Goal: Task Accomplishment & Management: Manage account settings

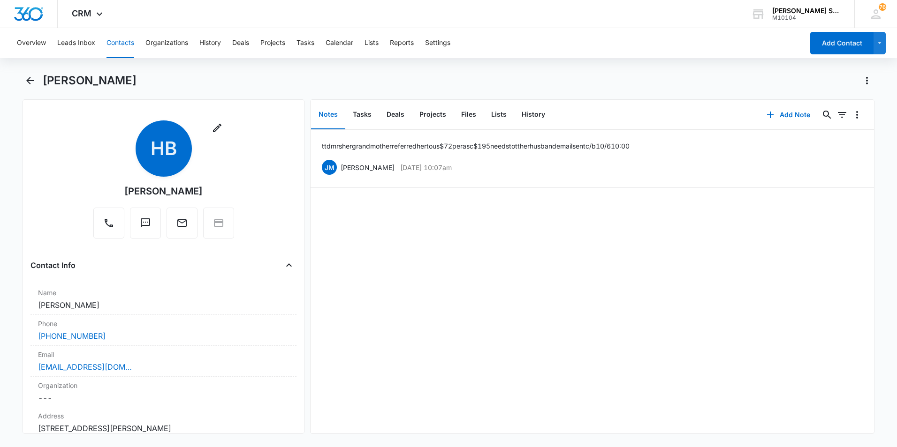
scroll to position [516, 0]
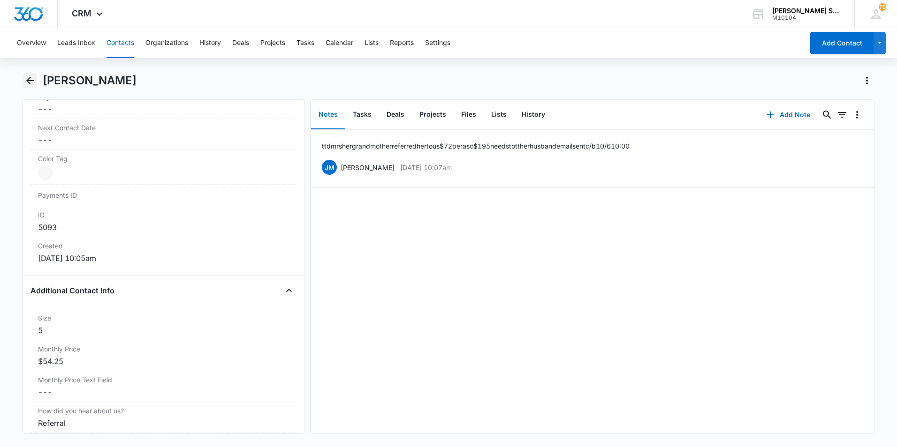
click at [29, 83] on icon "Back" at bounding box center [30, 81] width 8 height 8
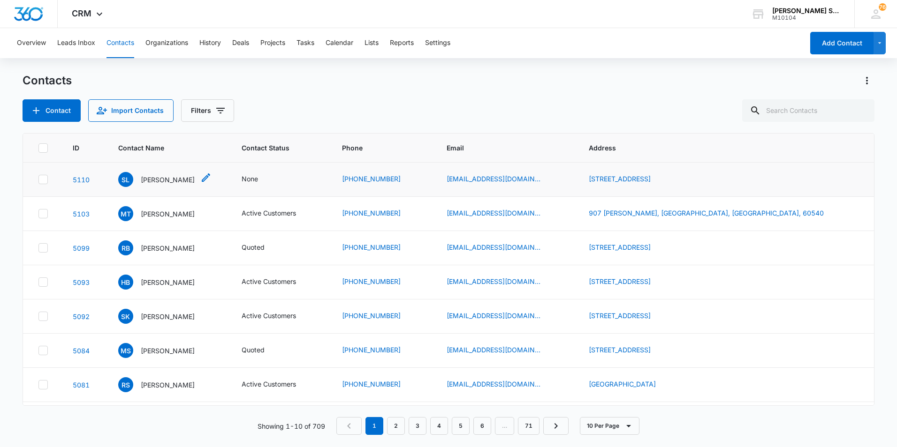
click at [173, 178] on p "[PERSON_NAME]" at bounding box center [168, 180] width 54 height 10
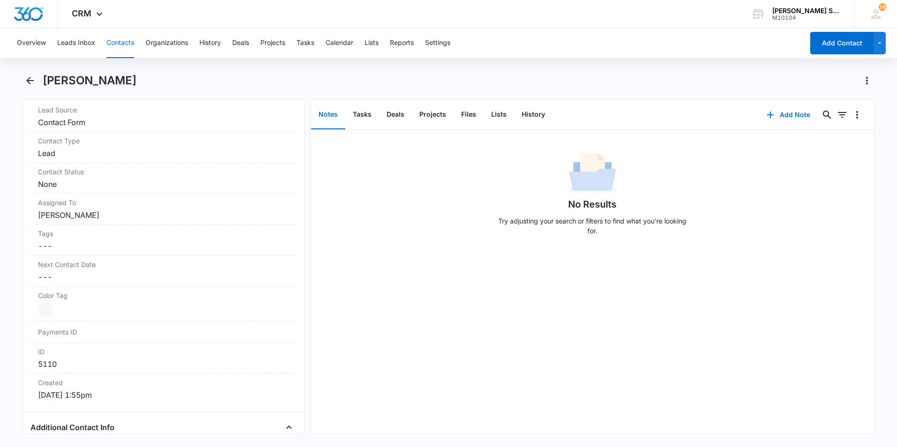
scroll to position [375, 0]
click at [793, 117] on button "Add Note" at bounding box center [788, 115] width 62 height 23
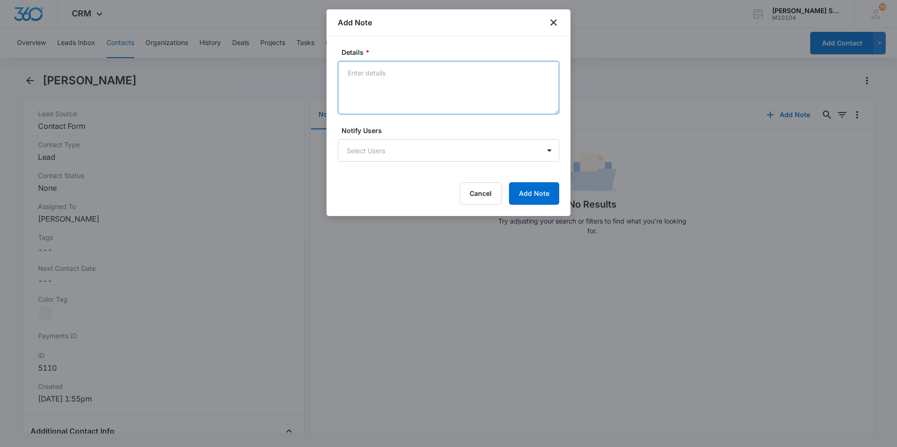
click at [374, 74] on textarea "Details *" at bounding box center [448, 87] width 221 height 53
type textarea "lvm vb8 $72"
click at [536, 196] on button "Add Note" at bounding box center [534, 193] width 50 height 23
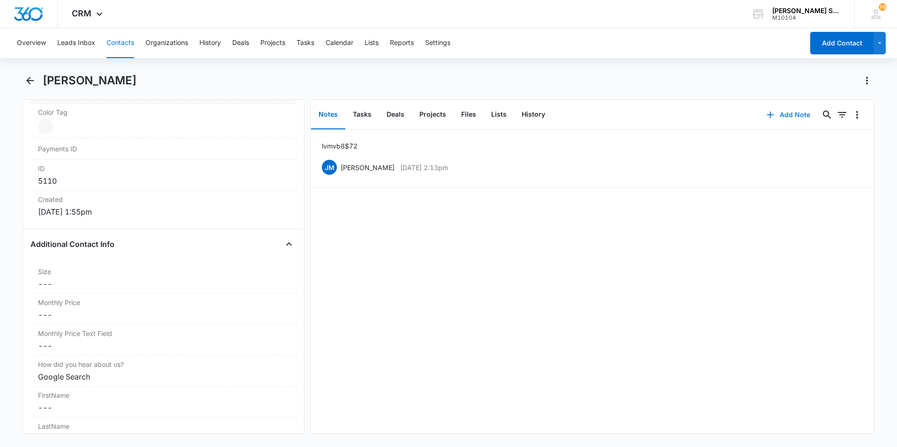
scroll to position [563, 0]
click at [118, 280] on dd "Cancel Save Changes ---" at bounding box center [163, 283] width 251 height 11
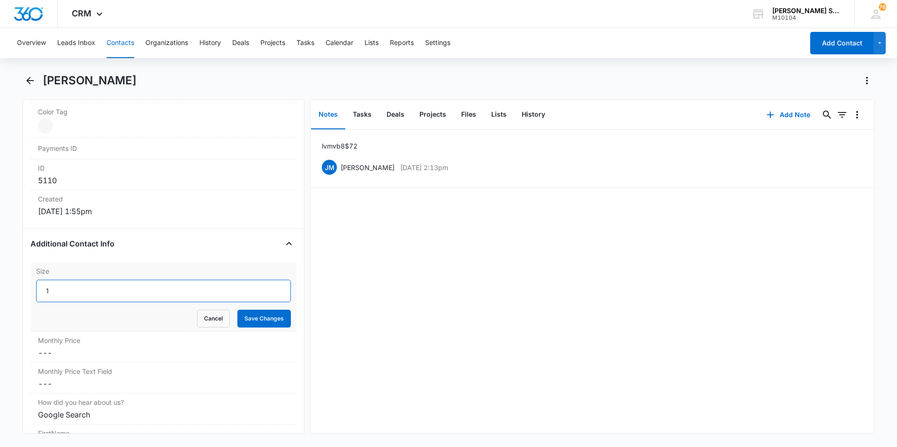
click at [272, 287] on input "1" at bounding box center [163, 291] width 255 height 23
click at [272, 287] on input "2" at bounding box center [163, 291] width 255 height 23
click at [272, 287] on input "3" at bounding box center [163, 291] width 255 height 23
click at [272, 287] on input "4" at bounding box center [163, 291] width 255 height 23
click at [272, 287] on input "5" at bounding box center [163, 291] width 255 height 23
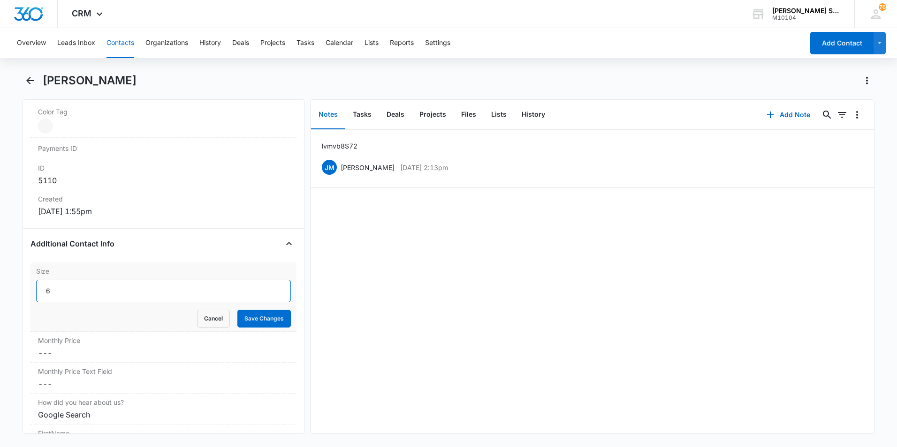
type input "6"
click at [272, 284] on input "6" at bounding box center [163, 291] width 255 height 23
click at [256, 317] on button "Save Changes" at bounding box center [263, 319] width 53 height 18
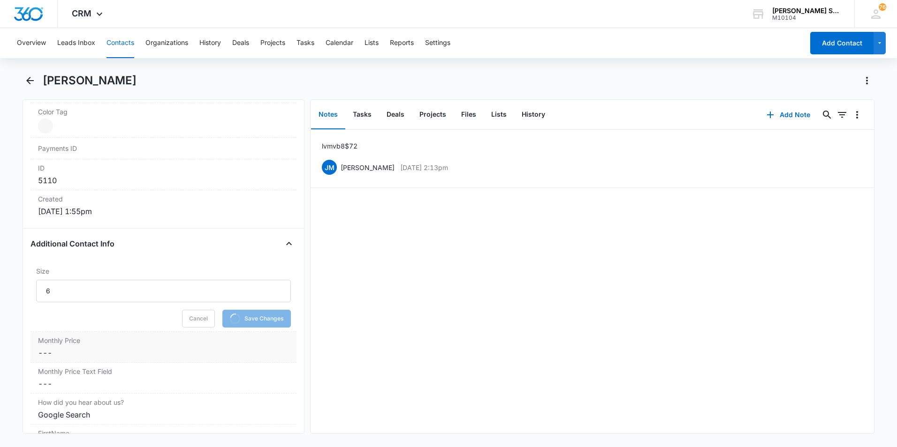
click at [93, 350] on dd "Cancel Save Changes ---" at bounding box center [163, 352] width 251 height 11
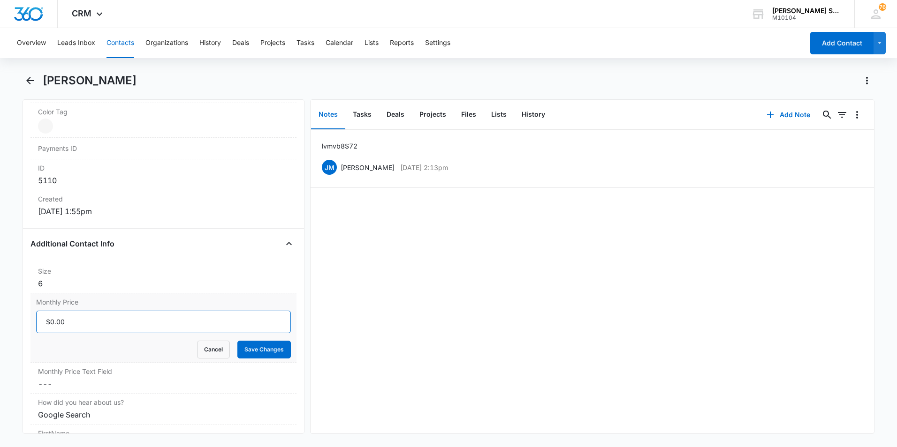
click at [106, 318] on input "Monthly Price" at bounding box center [163, 322] width 255 height 23
type input "$57.60"
click at [263, 341] on button "Save Changes" at bounding box center [263, 350] width 53 height 18
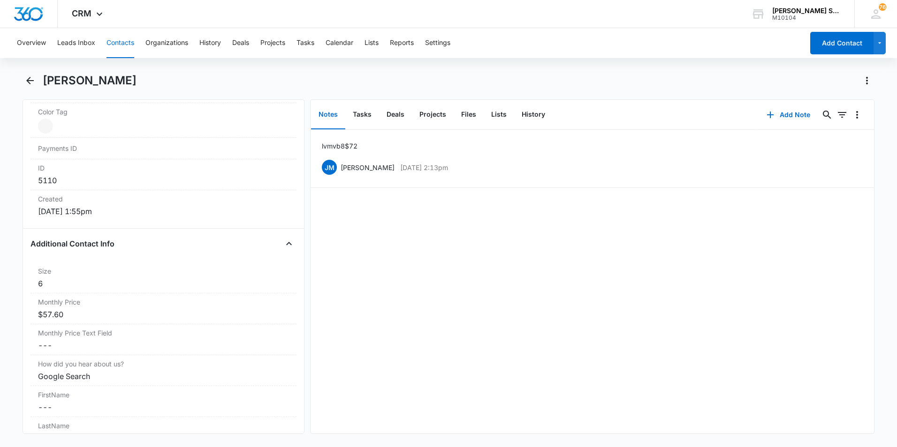
click at [114, 41] on button "Contacts" at bounding box center [120, 43] width 28 height 30
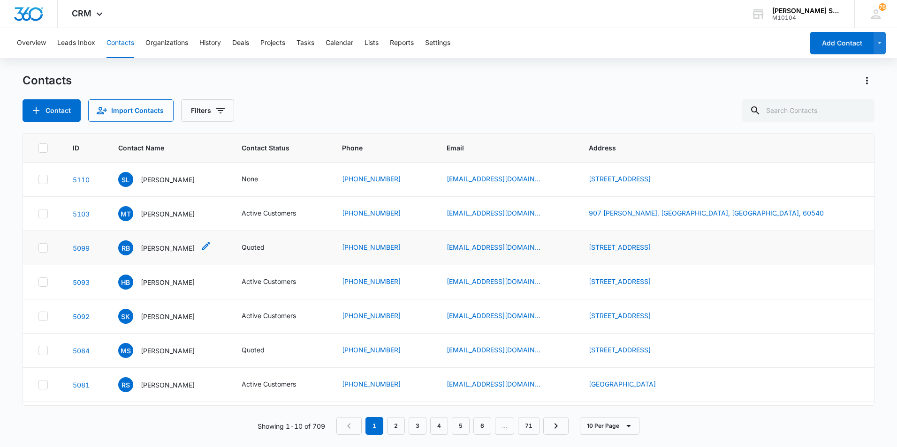
click at [174, 248] on p "[PERSON_NAME]" at bounding box center [168, 248] width 54 height 10
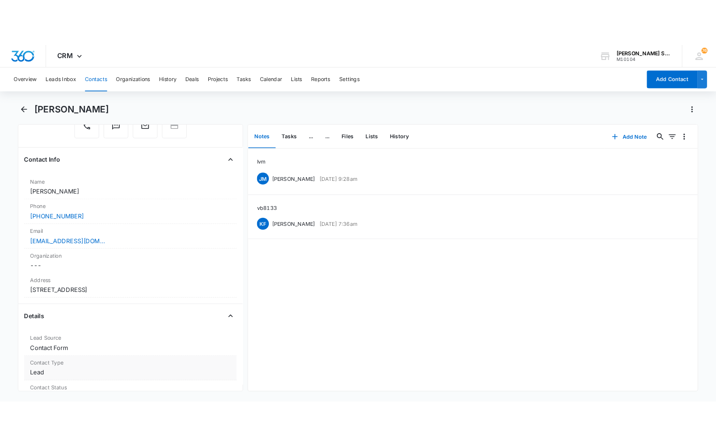
scroll to position [141, 0]
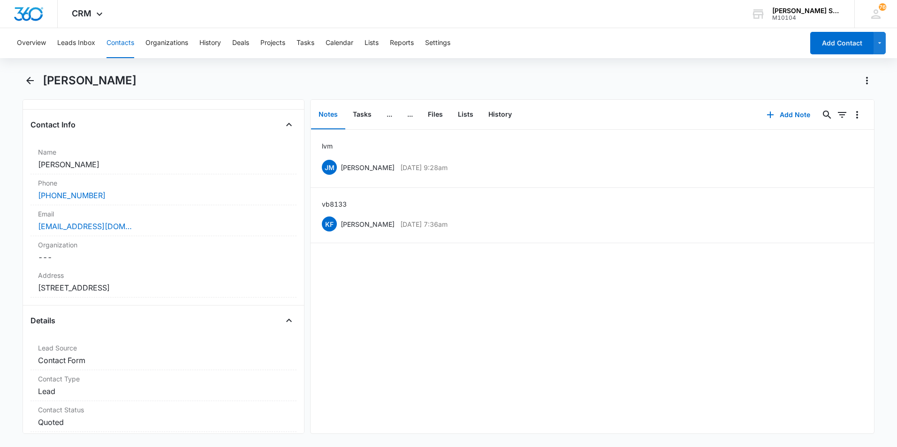
click at [131, 45] on button "Contacts" at bounding box center [120, 43] width 28 height 30
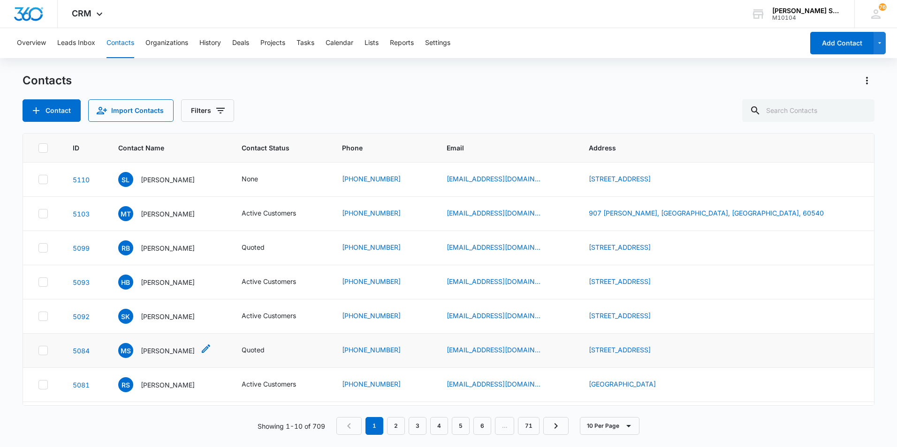
click at [174, 352] on p "[PERSON_NAME]" at bounding box center [168, 351] width 54 height 10
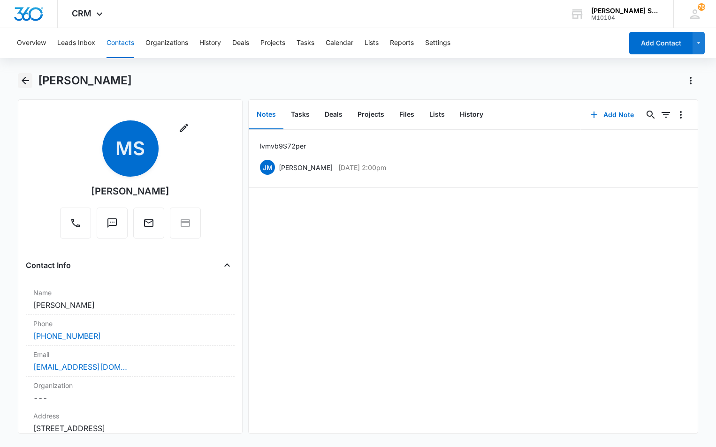
click at [22, 79] on icon "Back" at bounding box center [25, 80] width 11 height 11
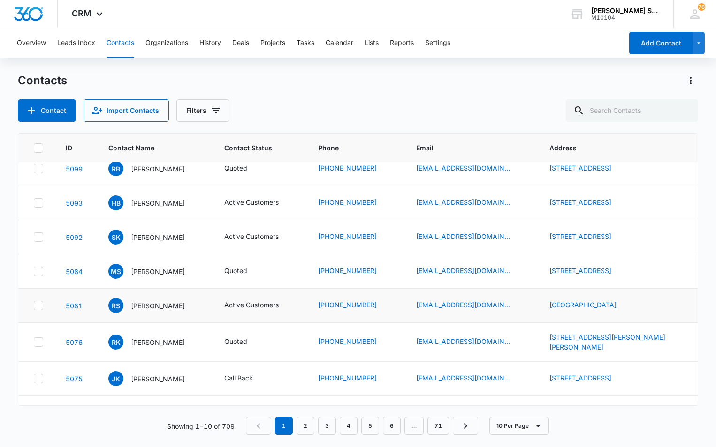
scroll to position [122, 0]
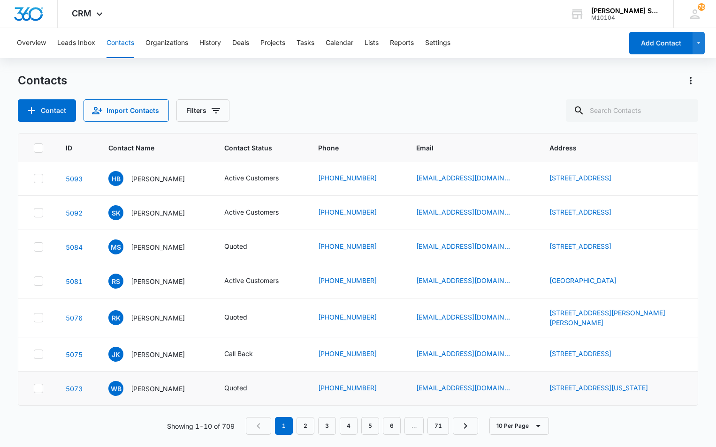
click at [155, 375] on td "WB [PERSON_NAME]" at bounding box center [155, 389] width 116 height 34
click at [148, 350] on p "[PERSON_NAME]" at bounding box center [158, 355] width 54 height 10
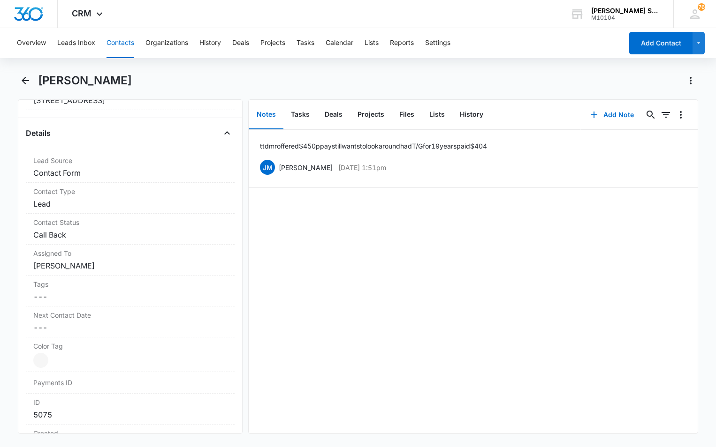
scroll to position [375, 0]
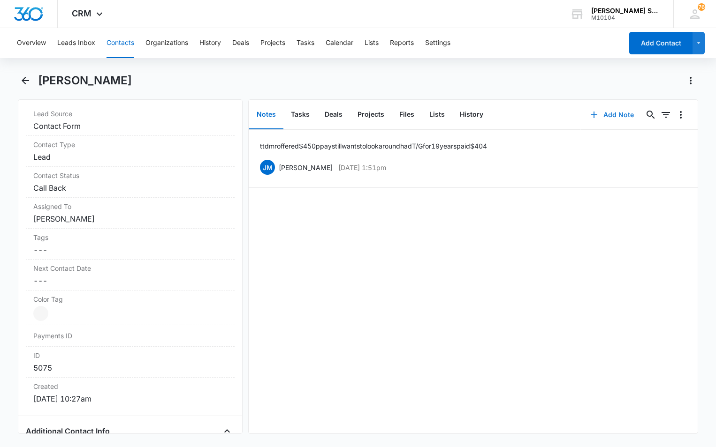
click at [604, 115] on button "Add Note" at bounding box center [611, 115] width 62 height 23
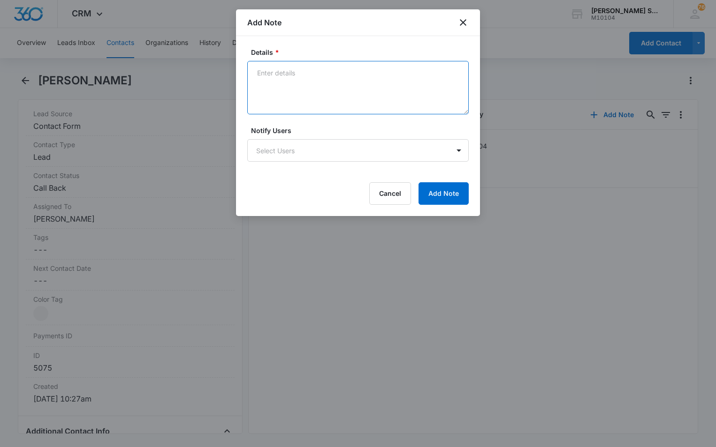
click at [262, 75] on textarea "Details *" at bounding box center [357, 87] width 221 height 53
type textarea "went with another service"
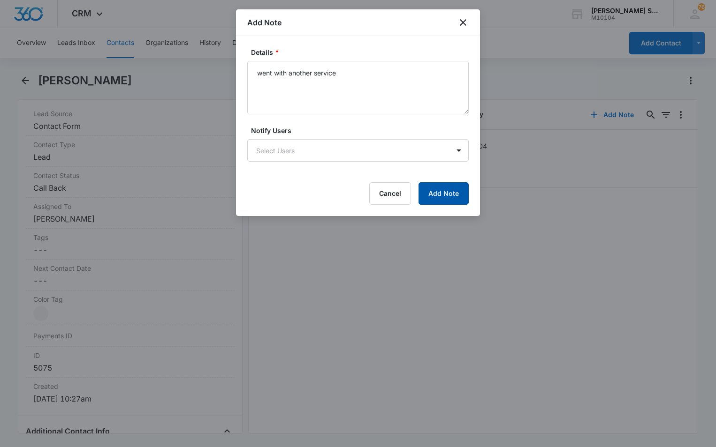
click at [441, 196] on button "Add Note" at bounding box center [443, 193] width 50 height 23
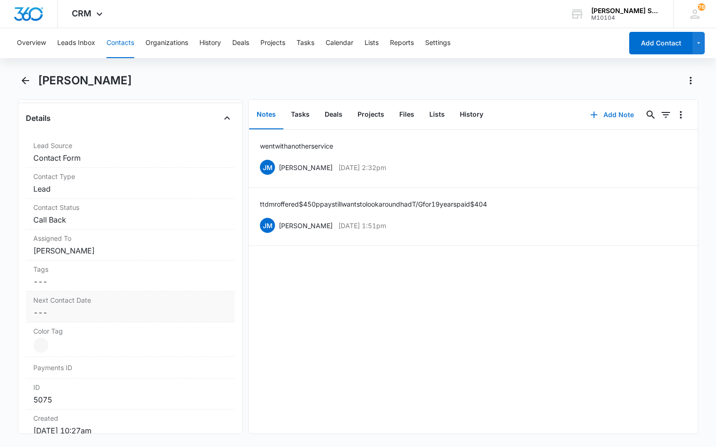
scroll to position [328, 0]
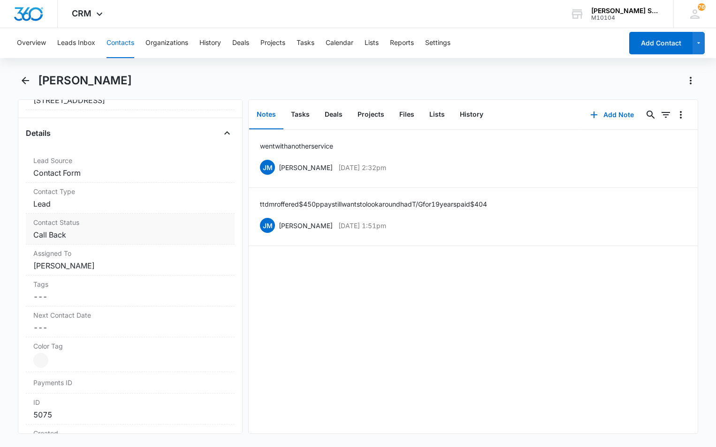
click at [136, 233] on dd "Cancel Save Changes Call Back" at bounding box center [130, 234] width 194 height 11
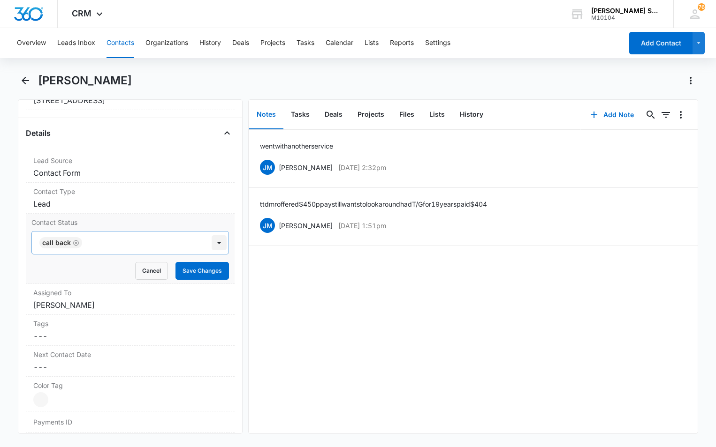
click at [211, 241] on div at bounding box center [218, 242] width 15 height 15
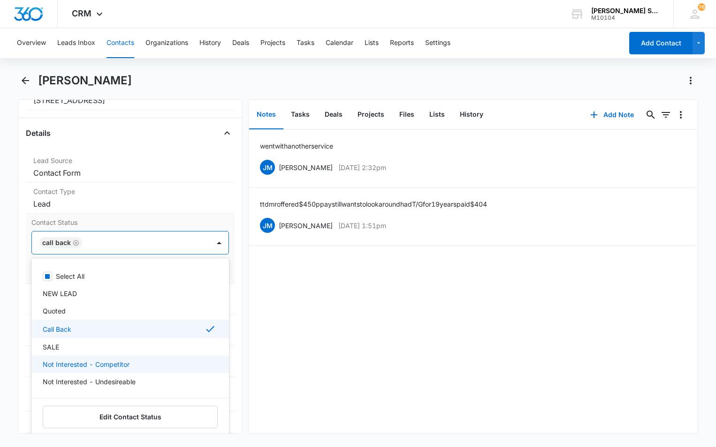
click at [137, 368] on div "Not Interested - Competitor" at bounding box center [129, 365] width 173 height 10
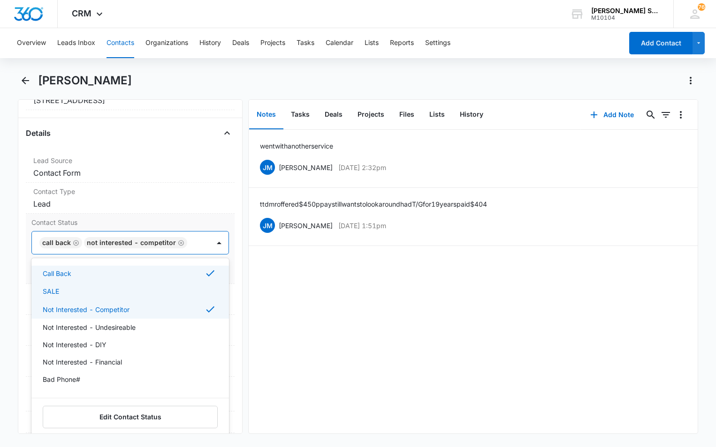
scroll to position [138, 0]
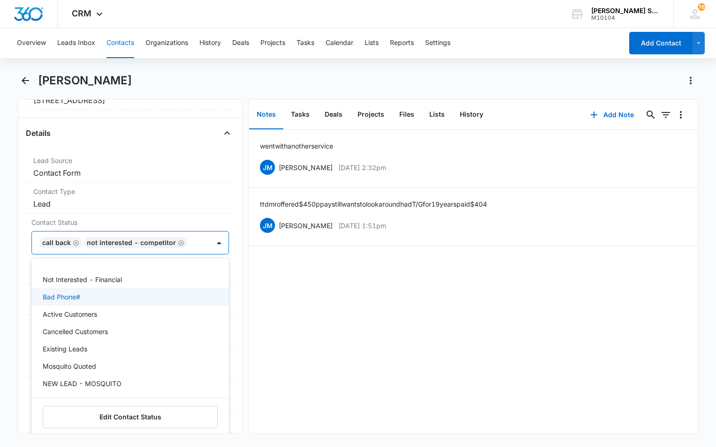
click at [362, 296] on div "went with another service [PERSON_NAME] [DATE] 2:32pm Delete Edit ttd mr offere…" at bounding box center [473, 282] width 448 height 304
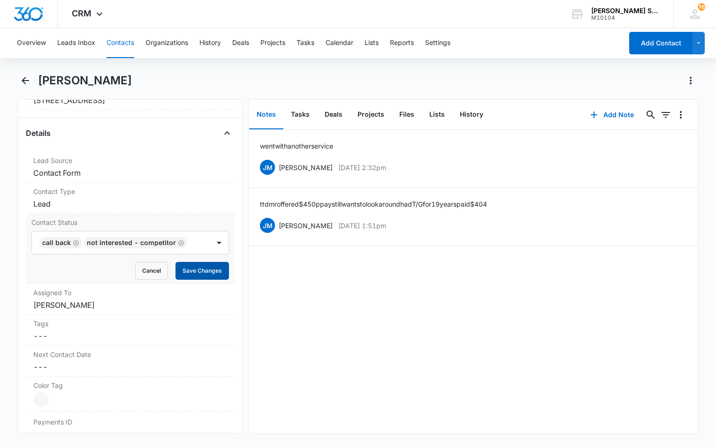
click at [208, 272] on button "Save Changes" at bounding box center [201, 271] width 53 height 18
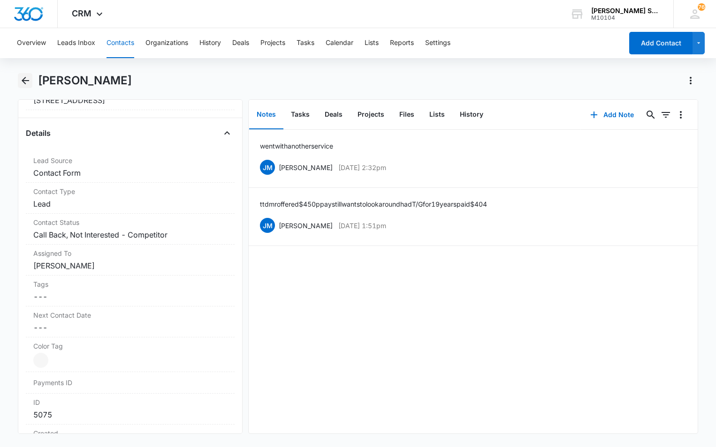
click at [23, 78] on icon "Back" at bounding box center [25, 80] width 11 height 11
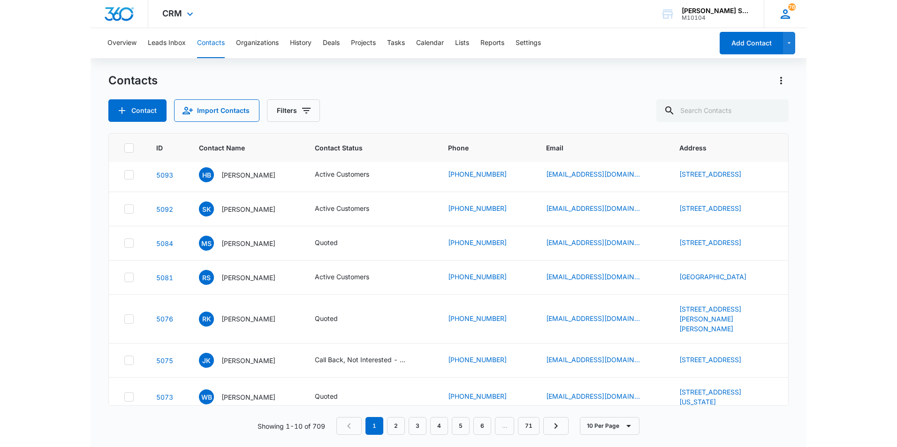
scroll to position [99, 0]
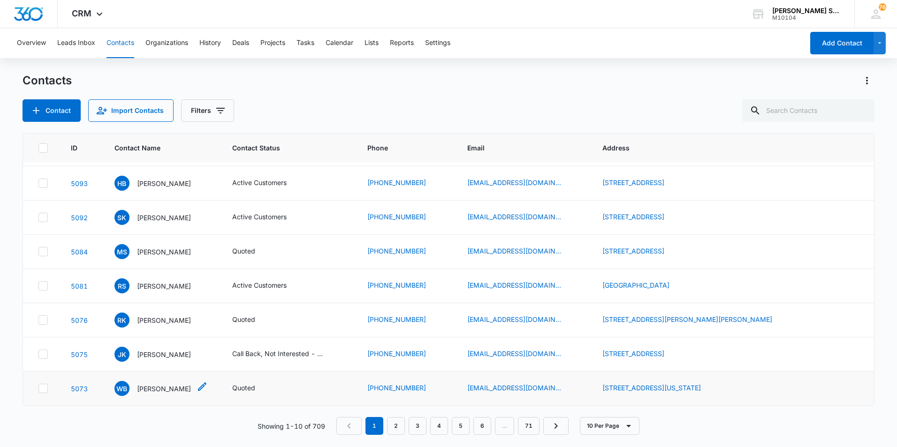
click at [160, 391] on p "[PERSON_NAME]" at bounding box center [164, 389] width 54 height 10
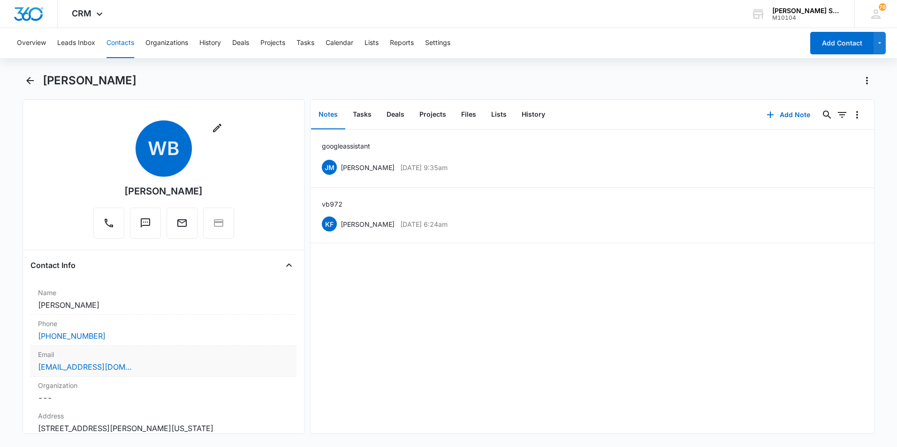
scroll to position [47, 0]
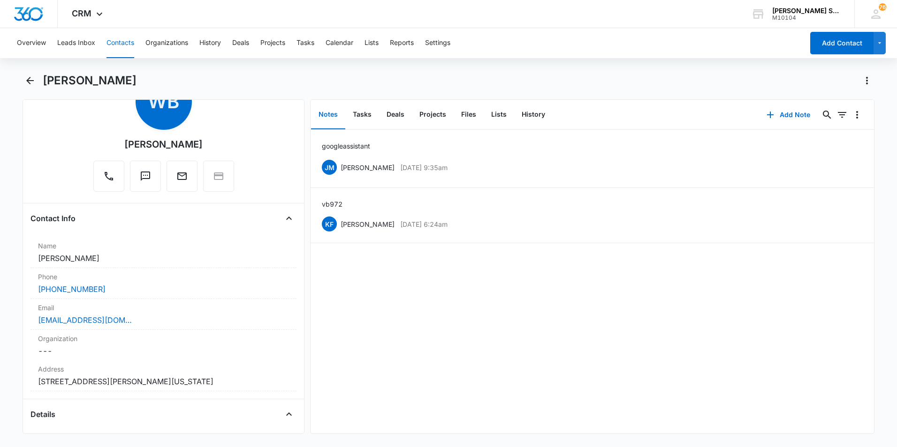
click at [115, 37] on button "Contacts" at bounding box center [120, 43] width 28 height 30
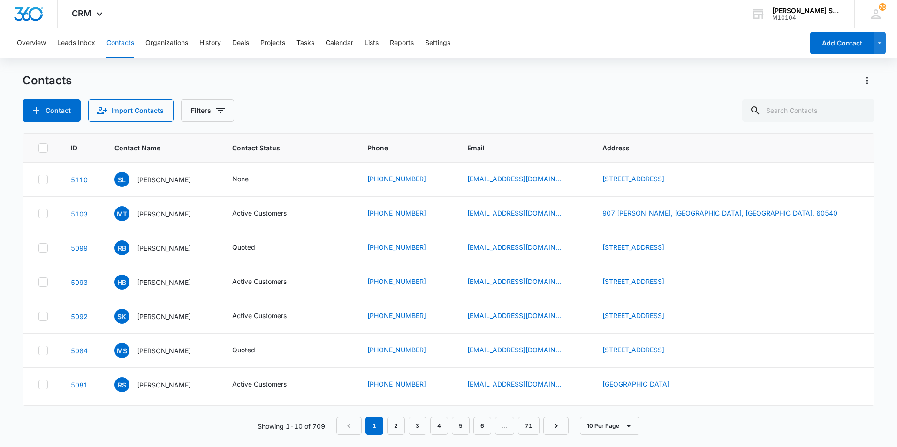
scroll to position [99, 0]
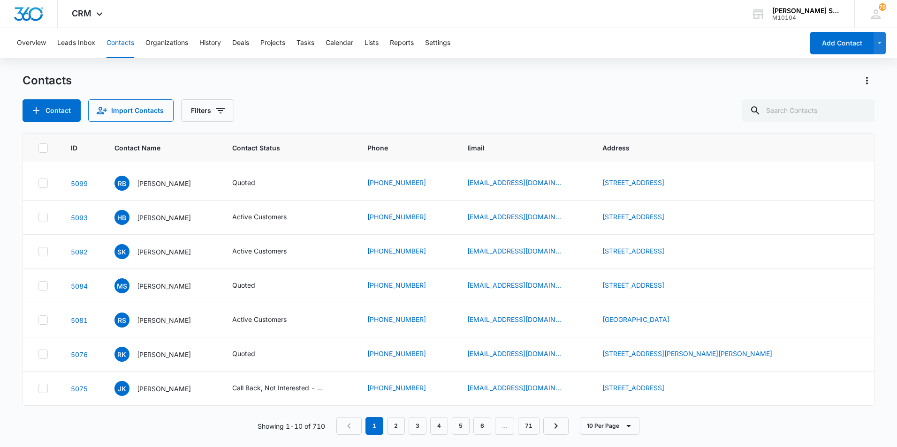
click at [354, 426] on nav "1 2 3 4 5 6 … 71" at bounding box center [452, 426] width 232 height 18
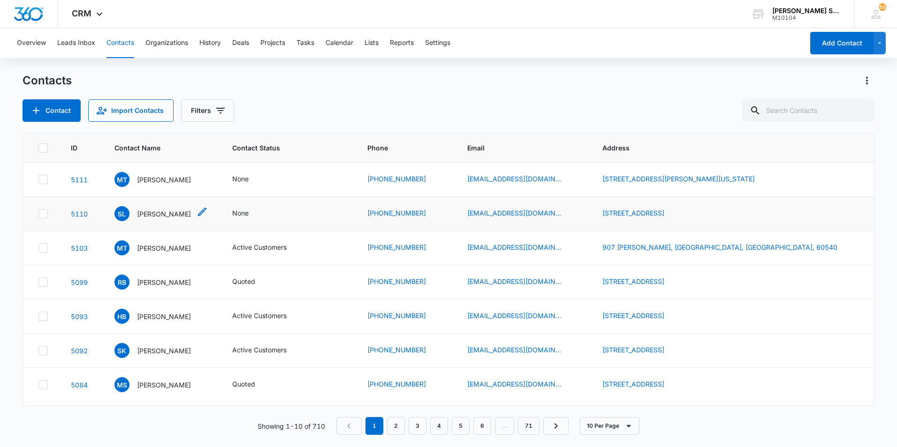
click at [174, 212] on p "[PERSON_NAME]" at bounding box center [164, 214] width 54 height 10
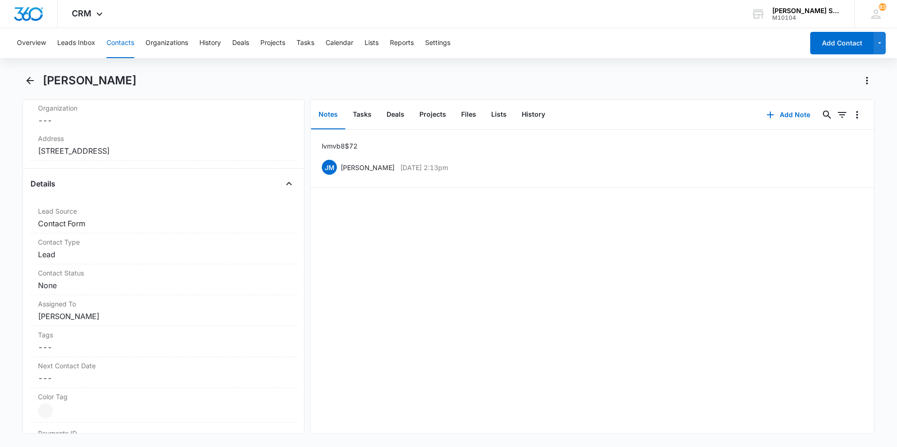
scroll to position [281, 0]
click at [184, 280] on dd "Cancel Save Changes None" at bounding box center [163, 281] width 251 height 11
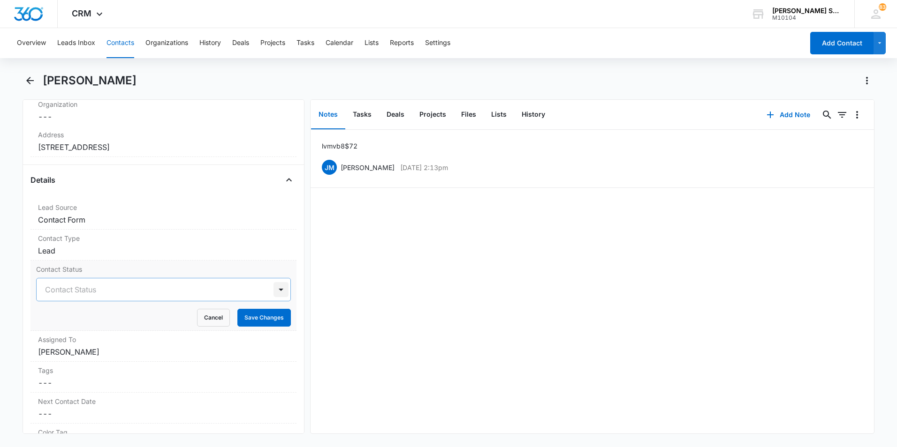
click at [275, 290] on div at bounding box center [280, 289] width 15 height 15
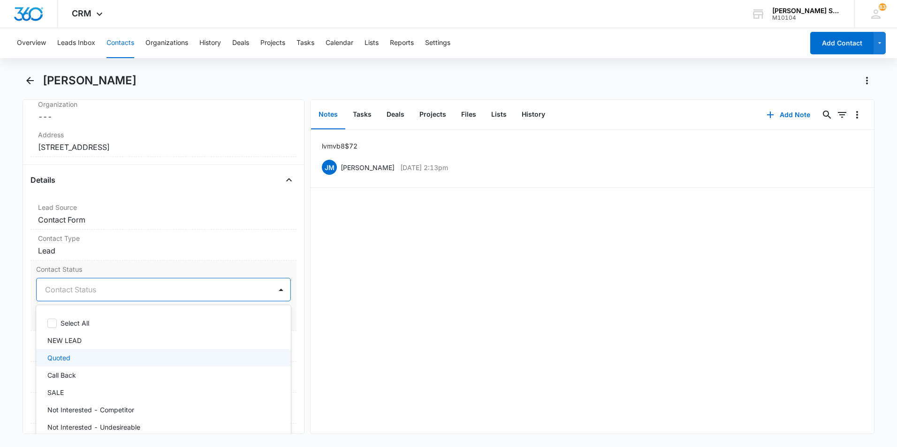
click at [111, 353] on div "Quoted" at bounding box center [163, 357] width 255 height 17
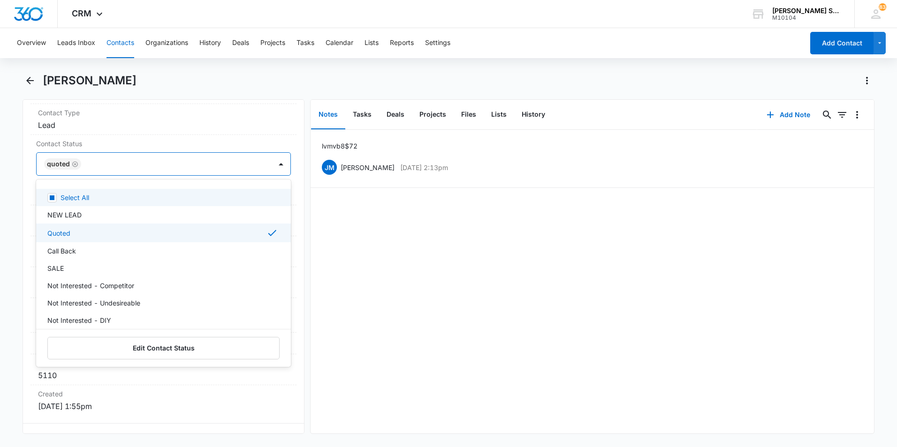
scroll to position [375, 0]
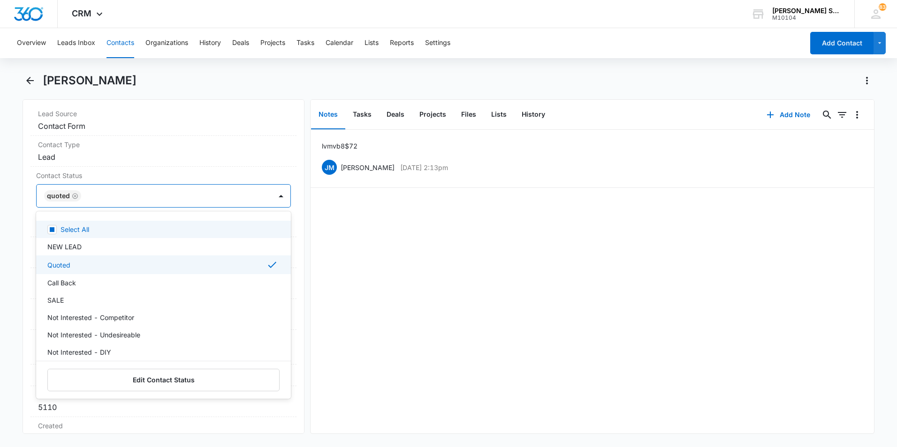
click at [382, 340] on div "lvm vb8 $72 JM Jim McDevitt Oct 6, 2025 at 2:13pm Delete Edit" at bounding box center [591, 282] width 563 height 304
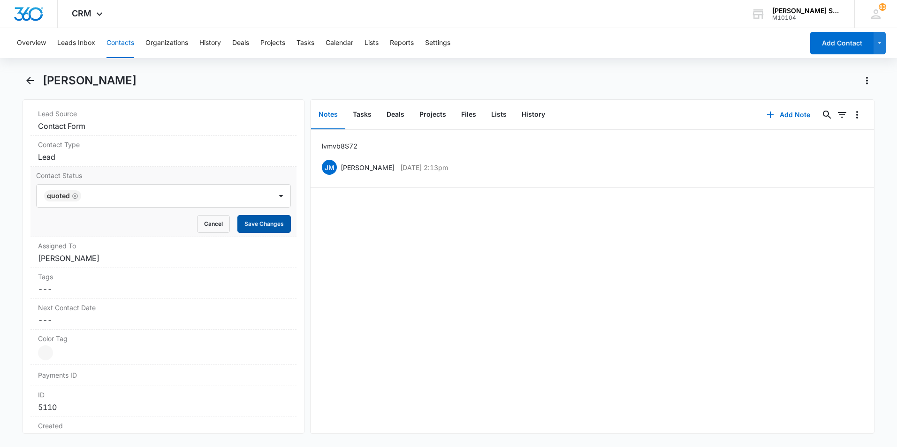
click at [263, 227] on button "Save Changes" at bounding box center [263, 224] width 53 height 18
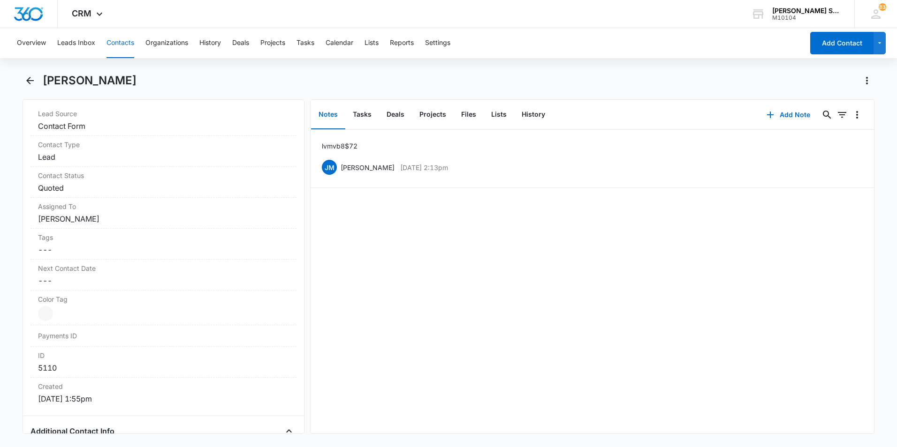
click at [114, 42] on button "Contacts" at bounding box center [120, 43] width 28 height 30
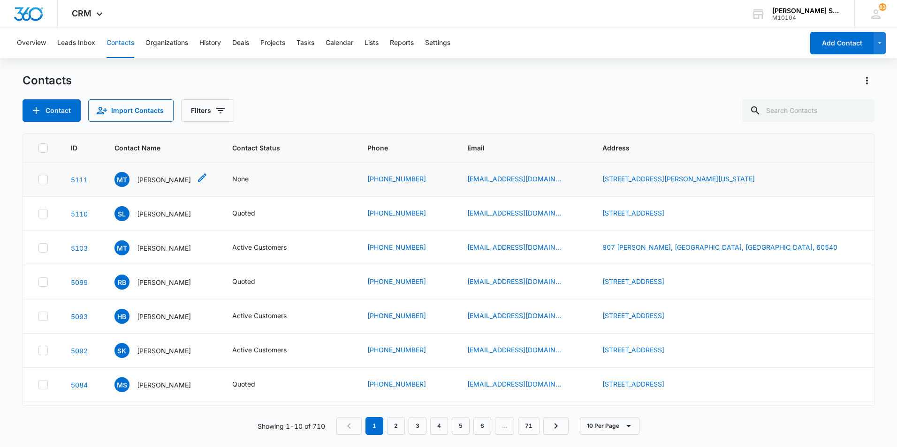
click at [158, 182] on p "[PERSON_NAME]" at bounding box center [164, 180] width 54 height 10
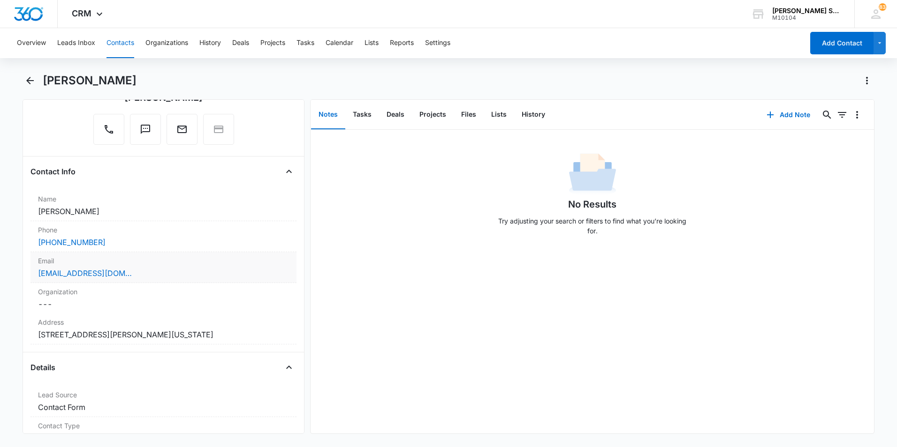
scroll to position [141, 0]
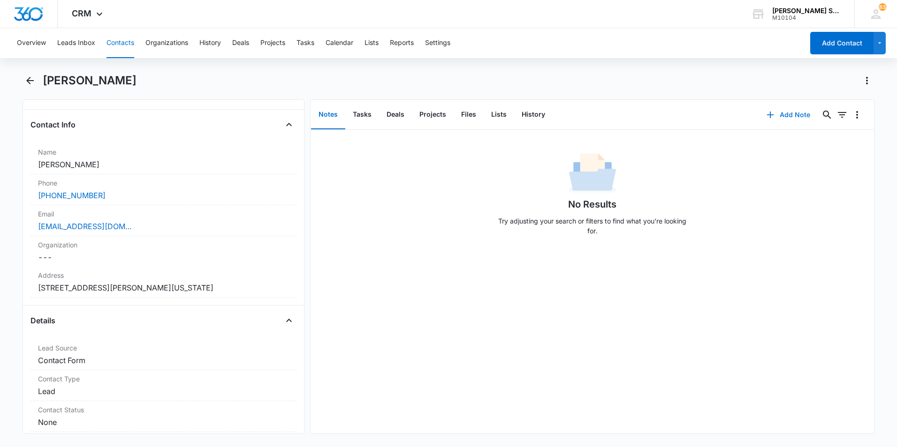
click at [784, 111] on button "Add Note" at bounding box center [788, 115] width 62 height 23
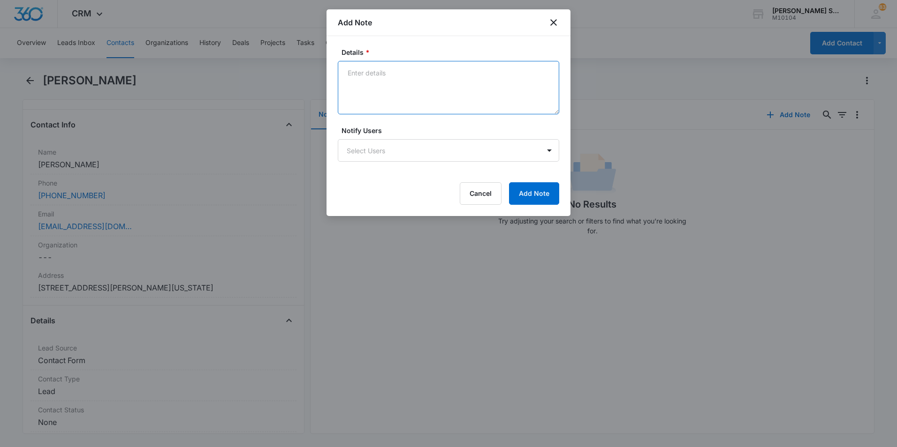
click at [362, 66] on textarea "Details *" at bounding box center [448, 87] width 221 height 53
type textarea "lvm vb9 $72 per"
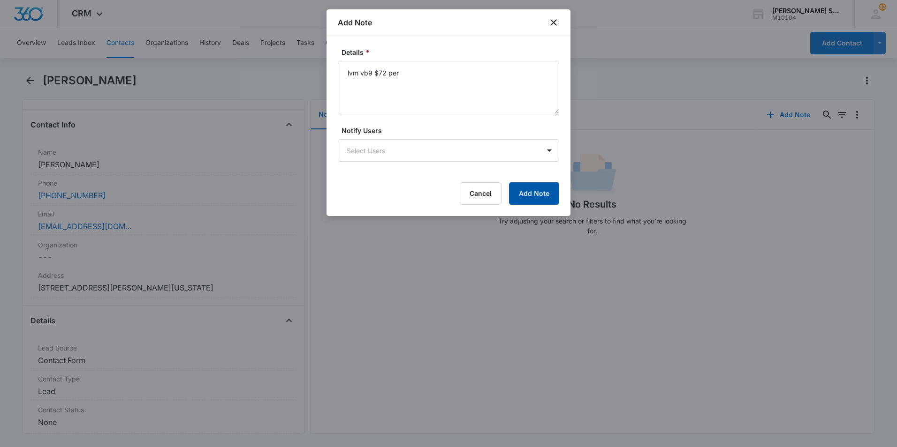
click at [542, 193] on button "Add Note" at bounding box center [534, 193] width 50 height 23
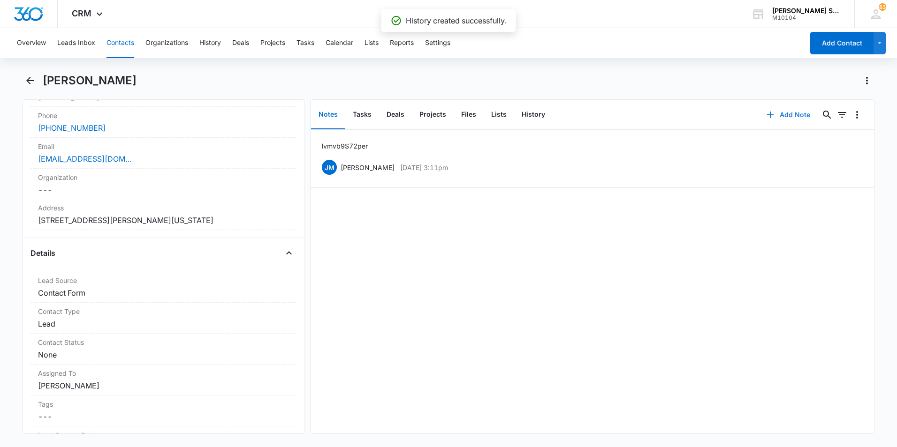
scroll to position [234, 0]
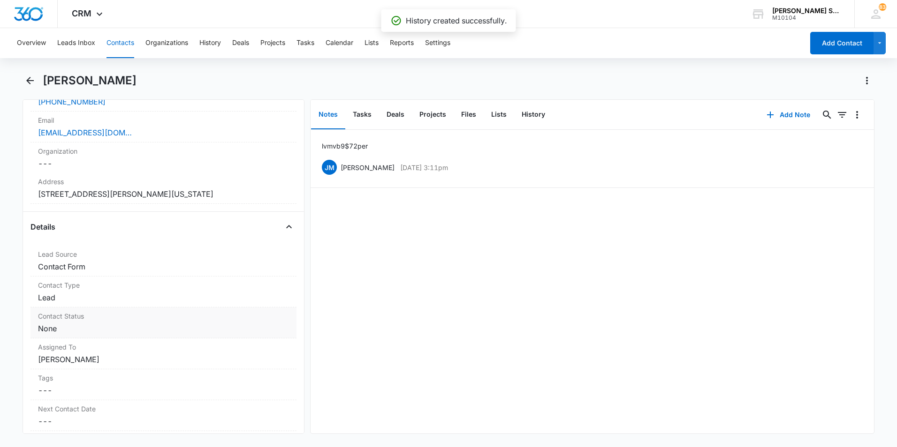
click at [212, 323] on div "Contact Status Cancel Save Changes None" at bounding box center [163, 323] width 266 height 31
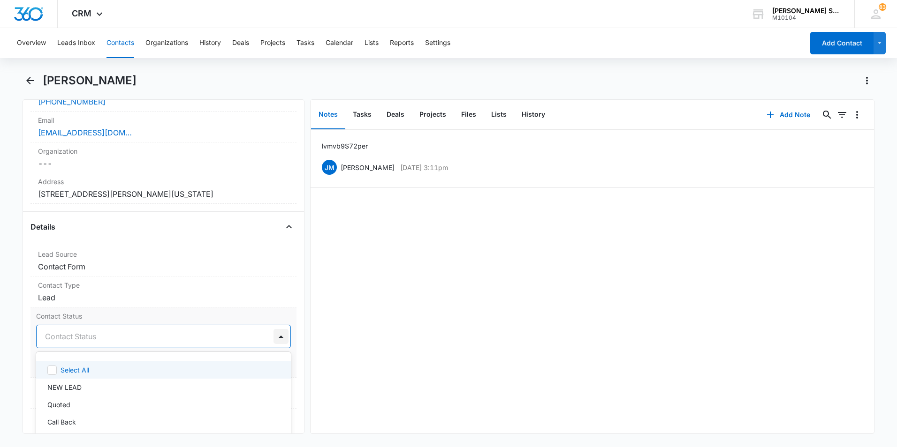
click at [275, 336] on div at bounding box center [280, 336] width 15 height 15
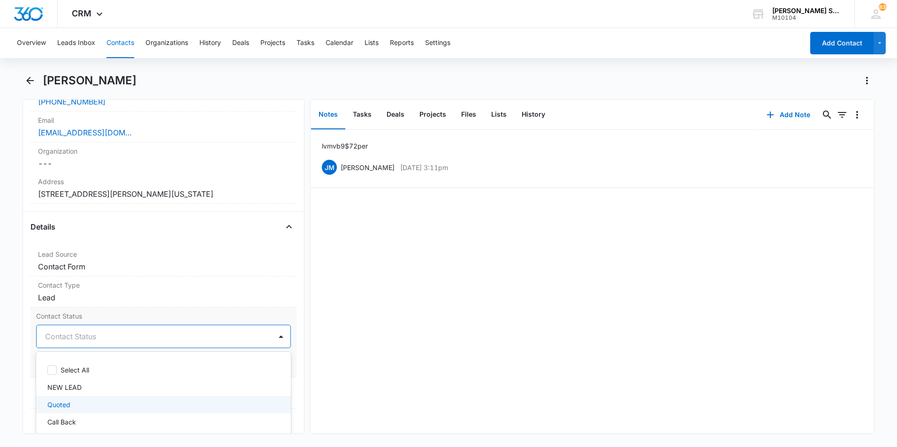
click at [103, 402] on div "Quoted" at bounding box center [162, 405] width 230 height 10
click at [384, 309] on div "lvm vb9 $72 per JM Jim McDevitt Oct 6, 2025 at 3:11pm Delete Edit" at bounding box center [591, 282] width 563 height 304
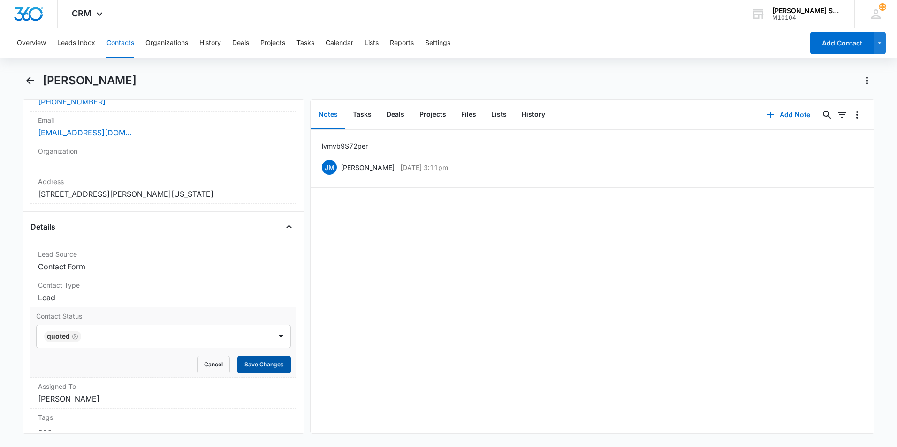
click at [252, 363] on button "Save Changes" at bounding box center [263, 365] width 53 height 18
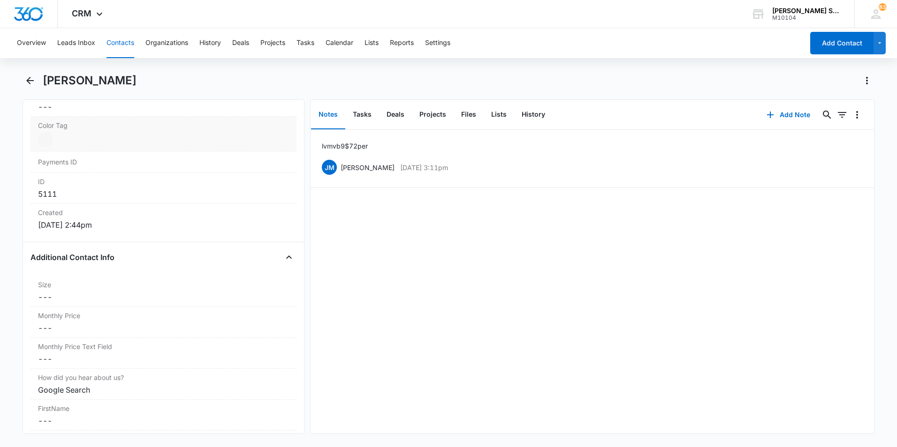
scroll to position [563, 0]
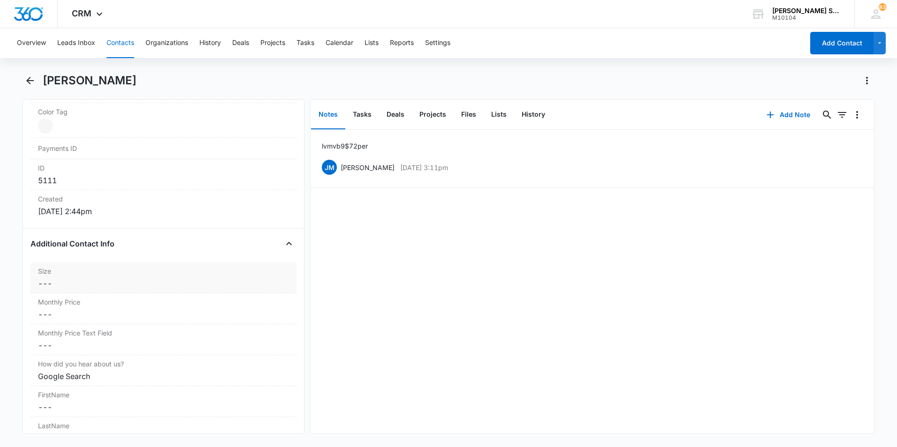
click at [136, 279] on dd "Cancel Save Changes ---" at bounding box center [163, 283] width 251 height 11
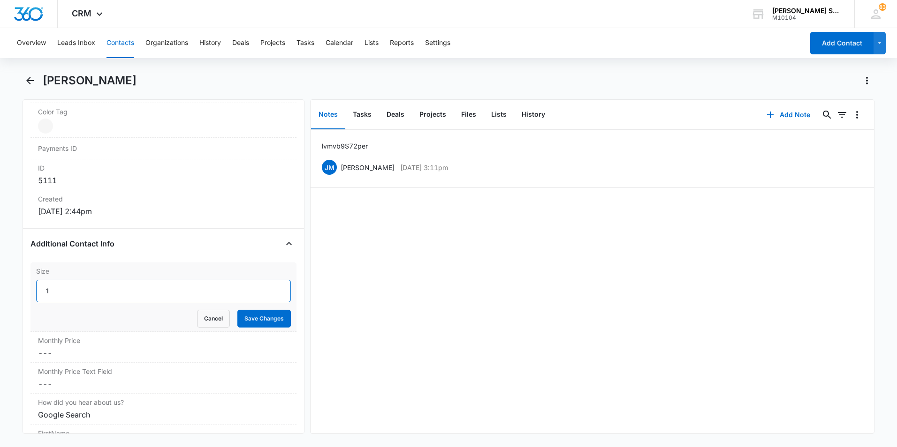
click at [270, 286] on input "1" at bounding box center [163, 291] width 255 height 23
click at [270, 286] on input "2" at bounding box center [163, 291] width 255 height 23
click at [270, 286] on input "3" at bounding box center [163, 291] width 255 height 23
type input "4"
click at [270, 286] on input "4" at bounding box center [163, 291] width 255 height 23
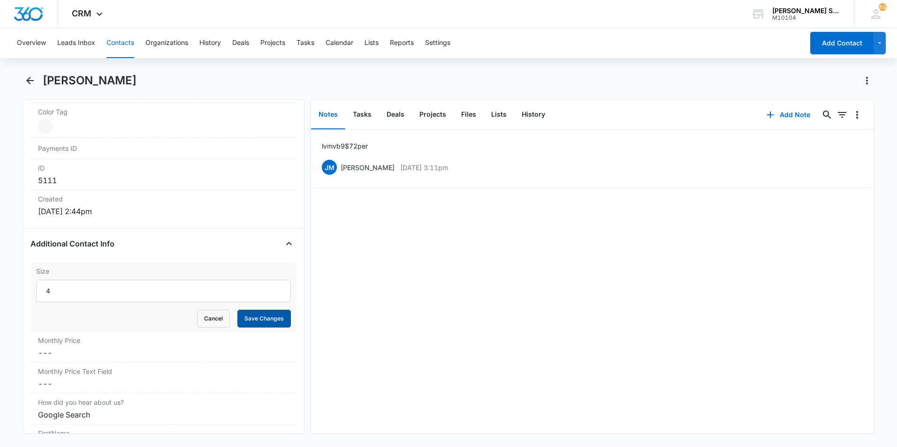
click at [259, 316] on button "Save Changes" at bounding box center [263, 319] width 53 height 18
click at [103, 346] on div "Monthly Price Cancel Save Changes ---" at bounding box center [163, 347] width 266 height 31
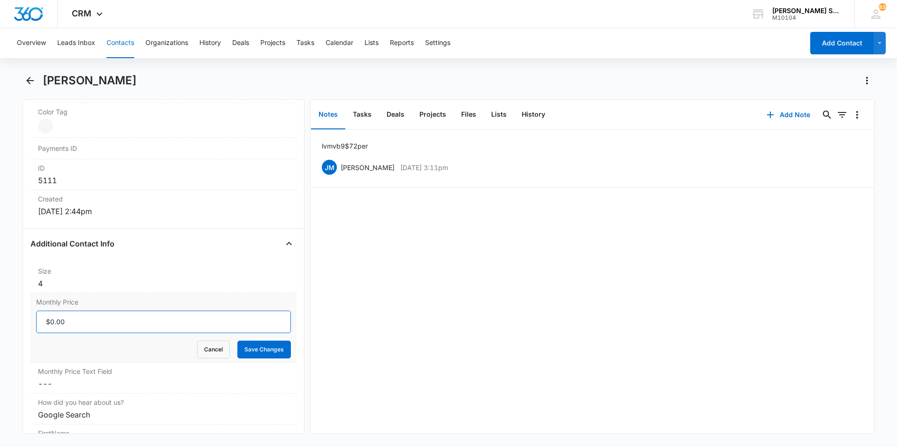
click at [94, 328] on input "Monthly Price" at bounding box center [163, 322] width 255 height 23
type input "$54.00"
click at [242, 351] on button "Save Changes" at bounding box center [263, 350] width 53 height 18
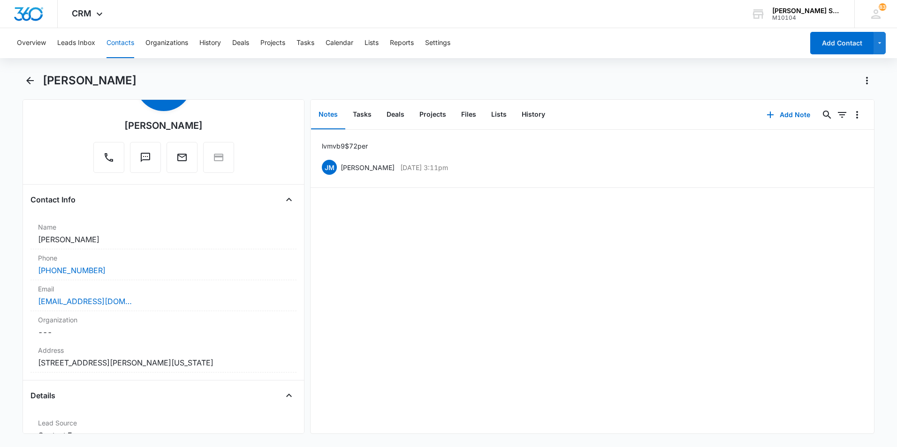
scroll to position [47, 0]
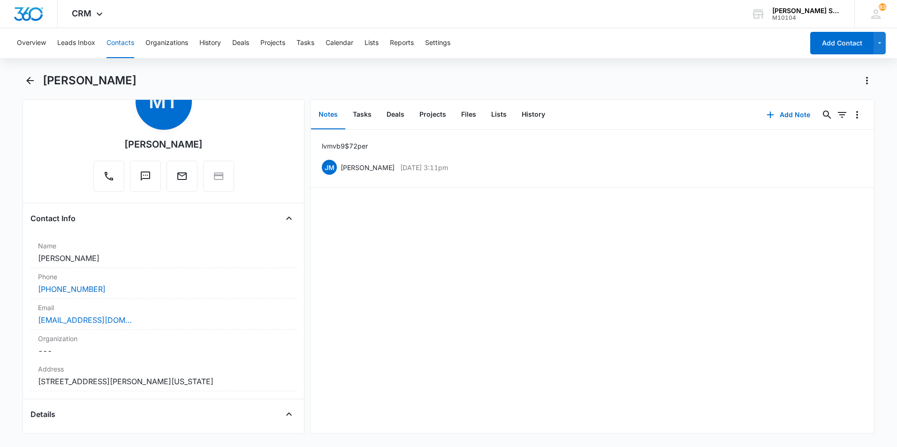
click at [120, 45] on button "Contacts" at bounding box center [120, 43] width 28 height 30
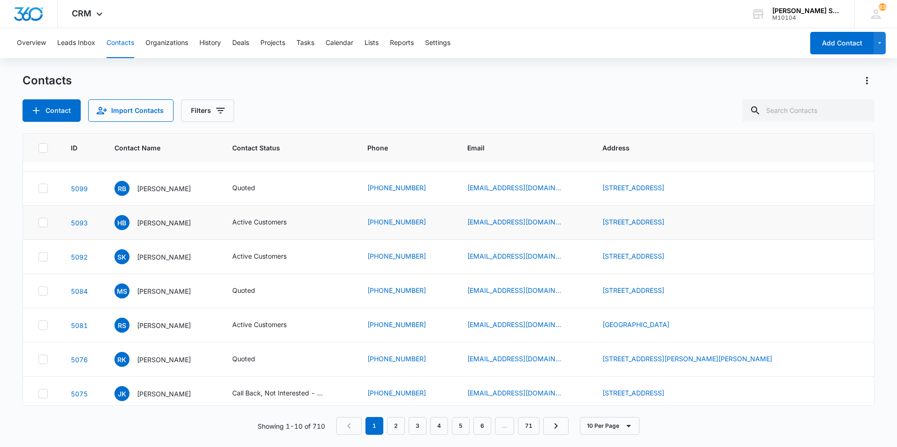
scroll to position [99, 0]
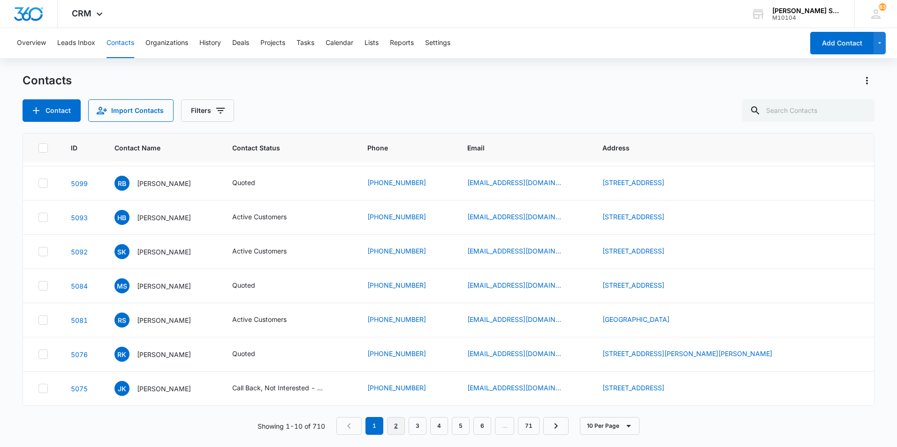
click at [397, 424] on link "2" at bounding box center [396, 426] width 18 height 18
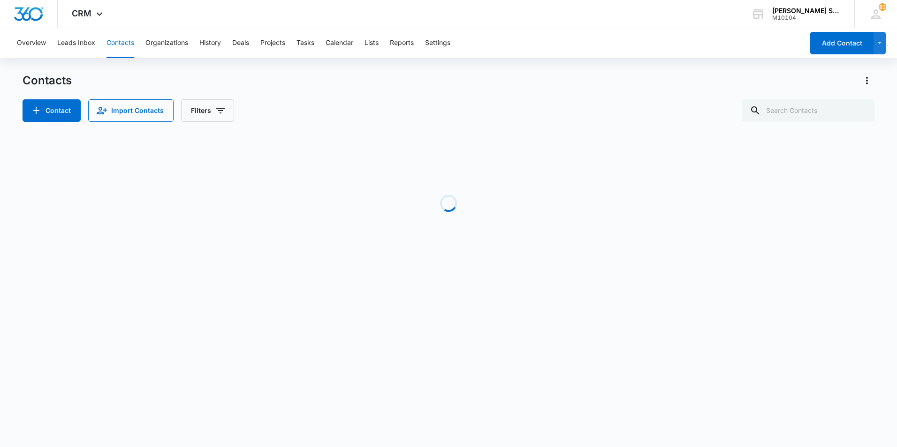
scroll to position [0, 0]
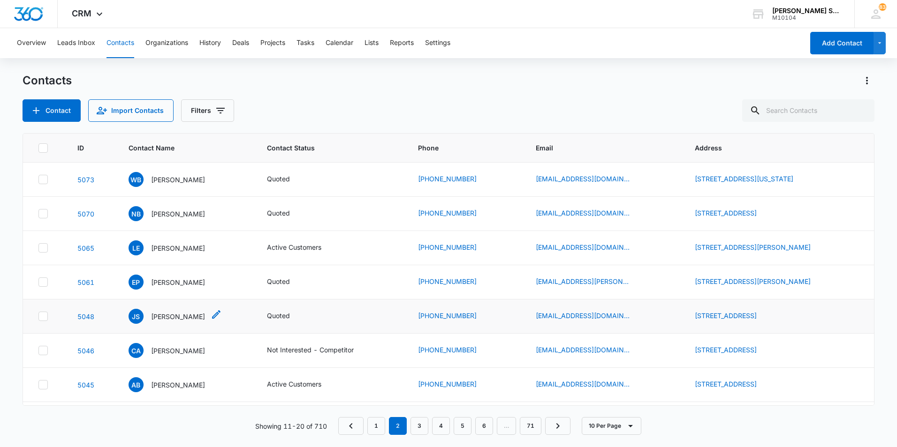
click at [152, 316] on p "Jim Shiffer" at bounding box center [178, 317] width 54 height 10
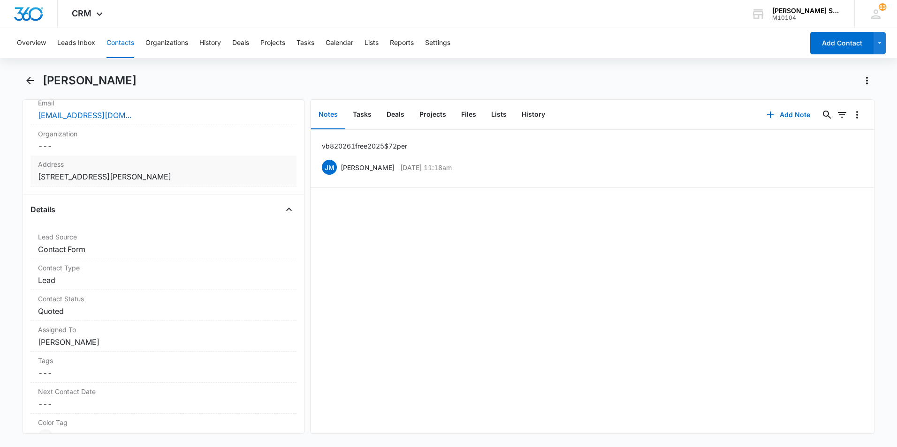
scroll to position [281, 0]
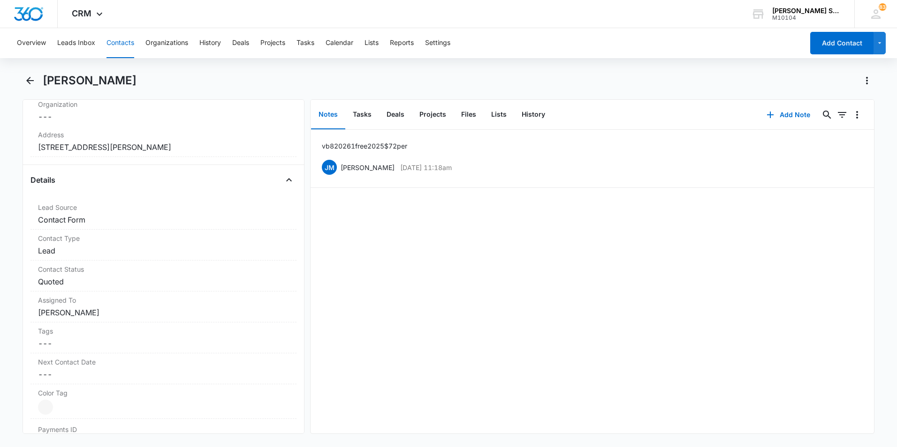
click at [122, 44] on button "Contacts" at bounding box center [120, 43] width 28 height 30
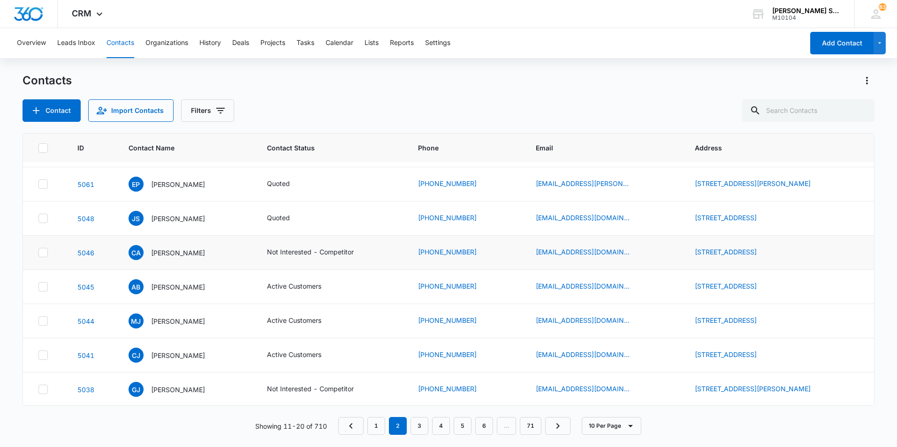
scroll to position [99, 0]
click at [421, 429] on link "3" at bounding box center [419, 426] width 18 height 18
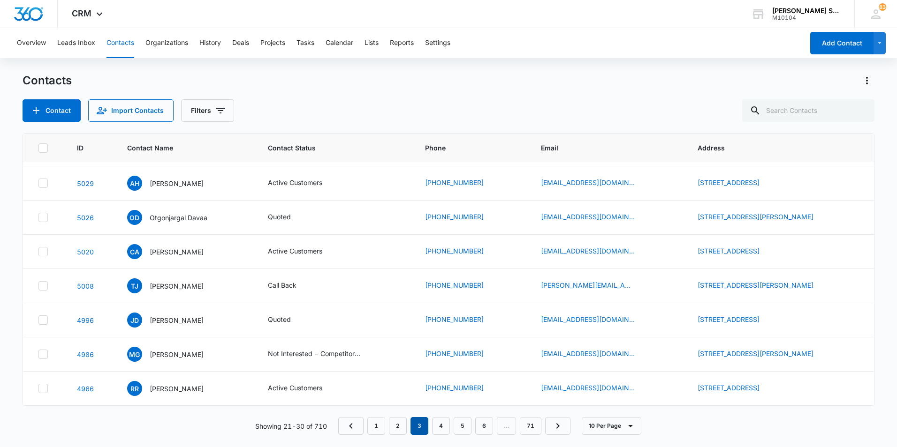
scroll to position [0, 0]
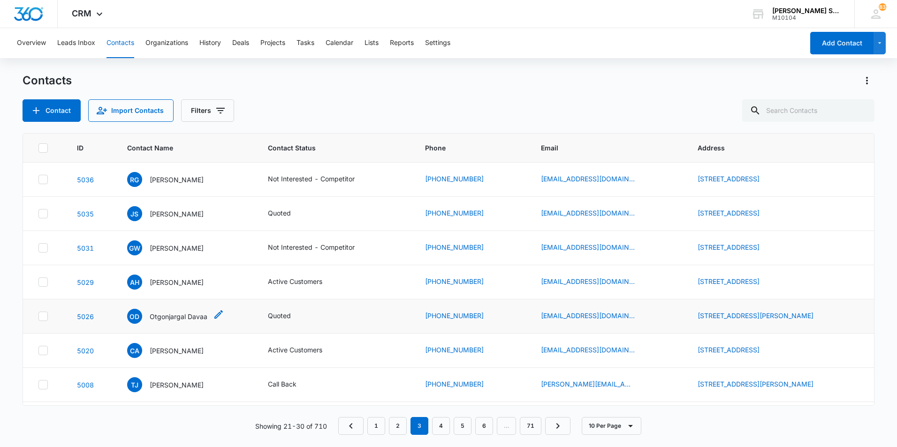
click at [170, 318] on p "Otgonjargal Davaa" at bounding box center [179, 317] width 58 height 10
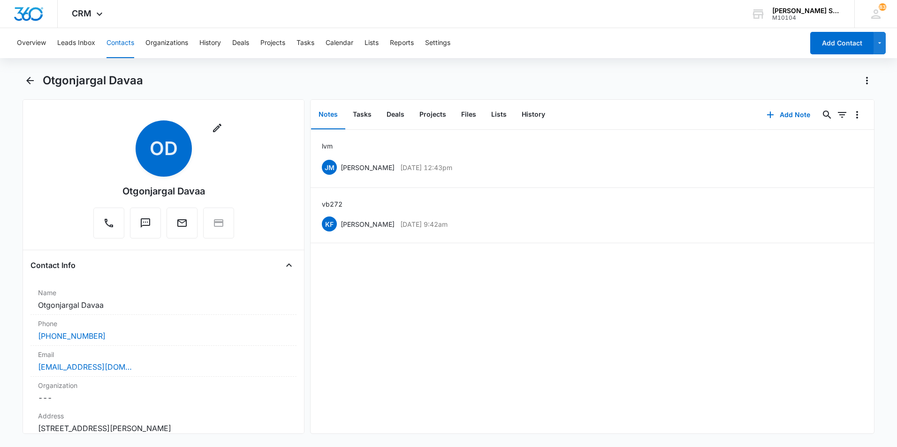
click at [119, 42] on button "Contacts" at bounding box center [120, 43] width 28 height 30
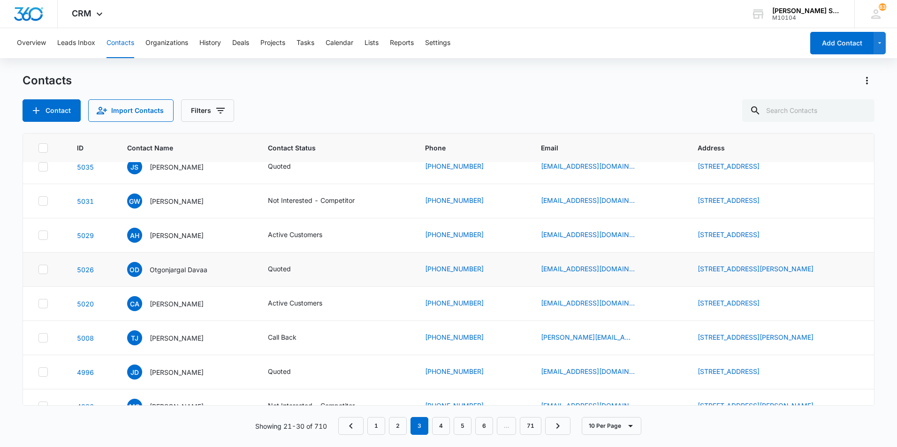
scroll to position [94, 0]
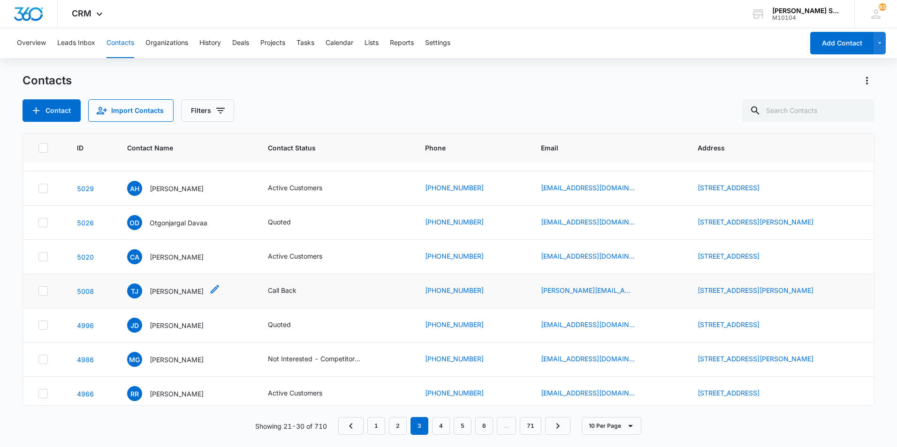
click at [158, 293] on p "Tina Jones" at bounding box center [177, 291] width 54 height 10
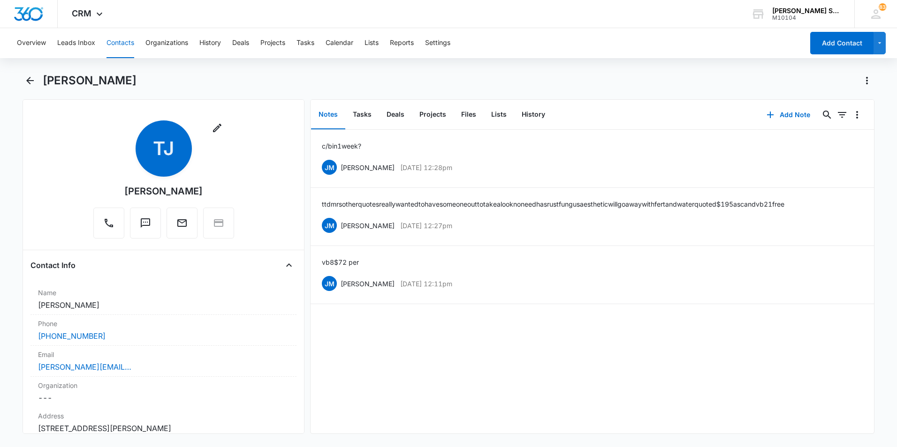
click at [119, 39] on button "Contacts" at bounding box center [120, 43] width 28 height 30
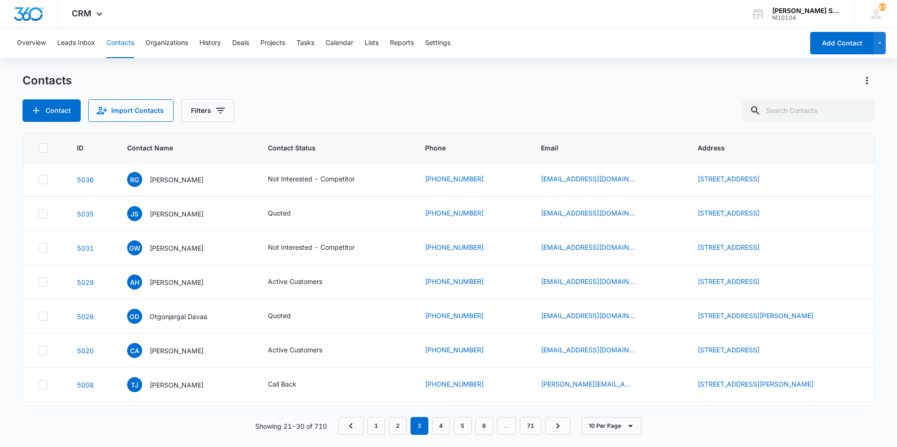
scroll to position [94, 0]
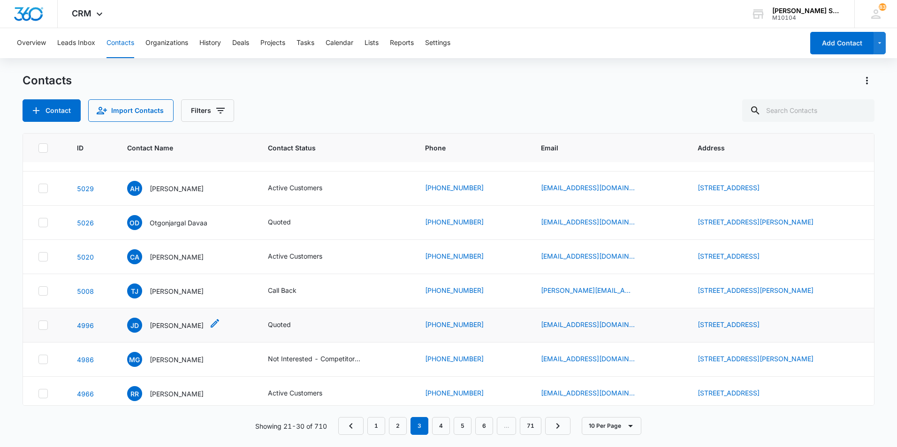
click at [171, 328] on p "Jeffrey Delapaz" at bounding box center [177, 326] width 54 height 10
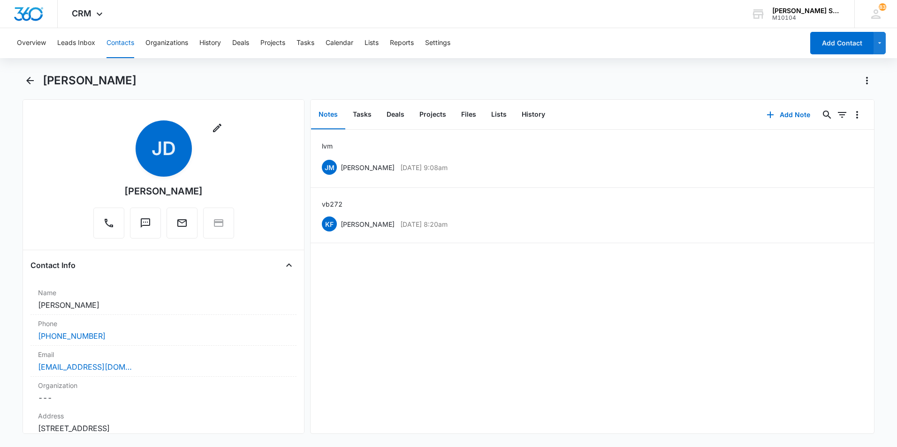
scroll to position [47, 0]
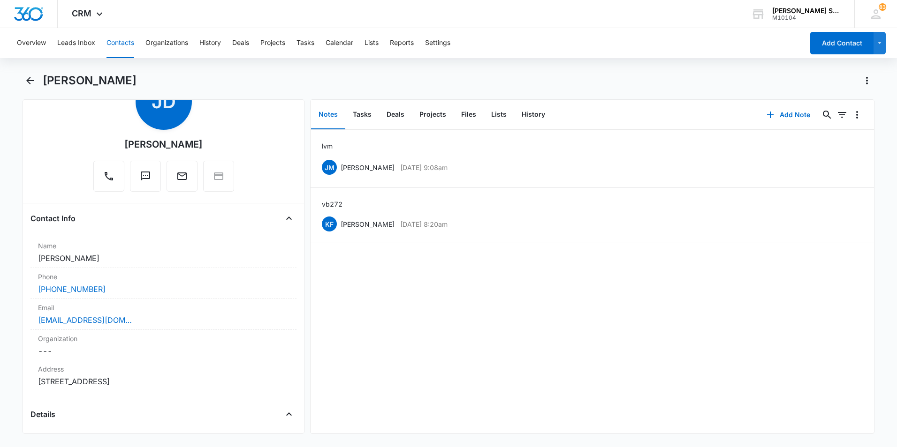
click at [121, 39] on button "Contacts" at bounding box center [120, 43] width 28 height 30
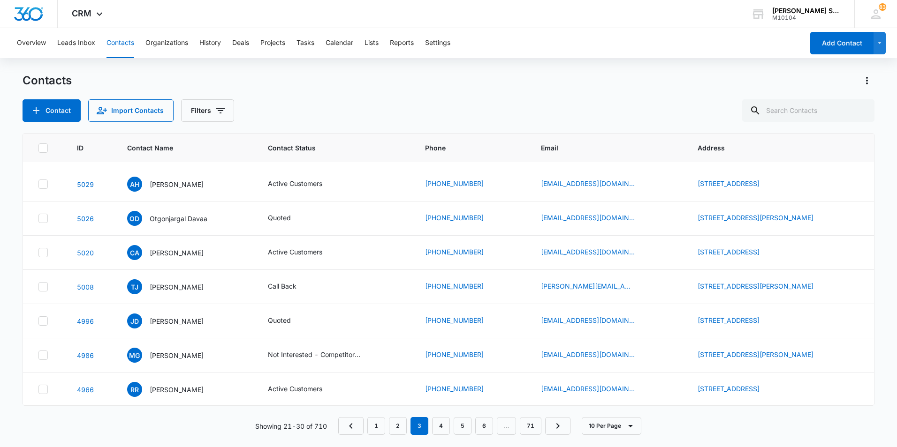
scroll to position [99, 0]
click at [442, 422] on link "4" at bounding box center [441, 426] width 18 height 18
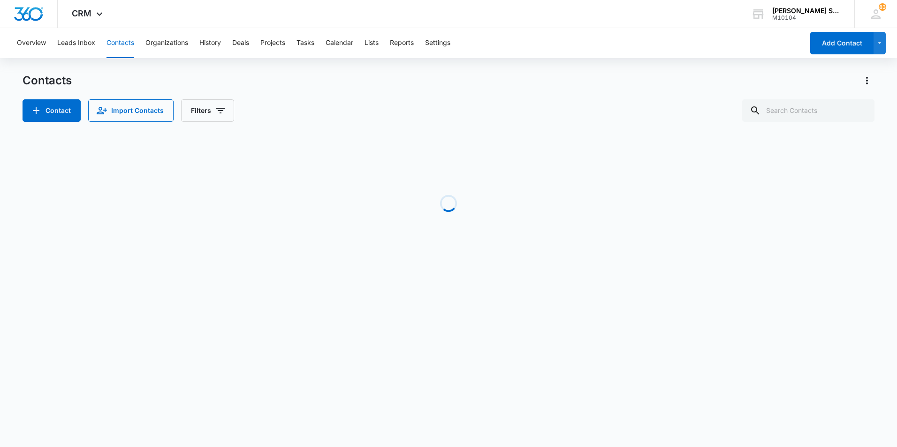
scroll to position [0, 0]
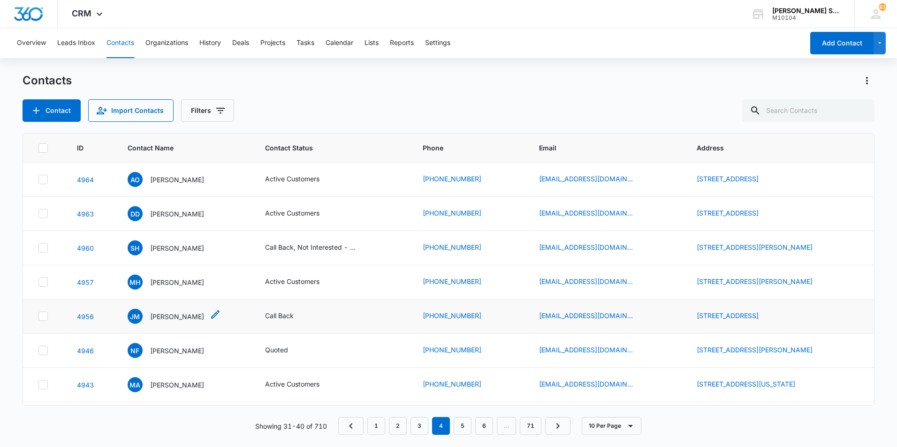
click at [171, 316] on p "Joe Marinello" at bounding box center [177, 317] width 54 height 10
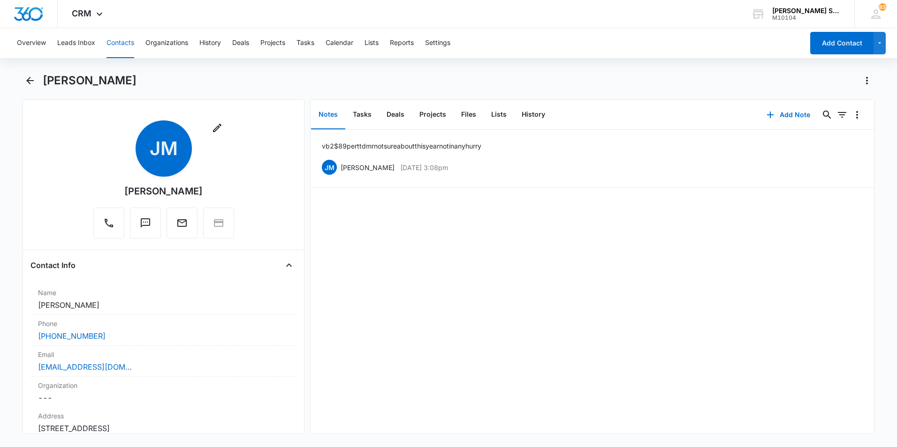
click at [118, 43] on button "Contacts" at bounding box center [120, 43] width 28 height 30
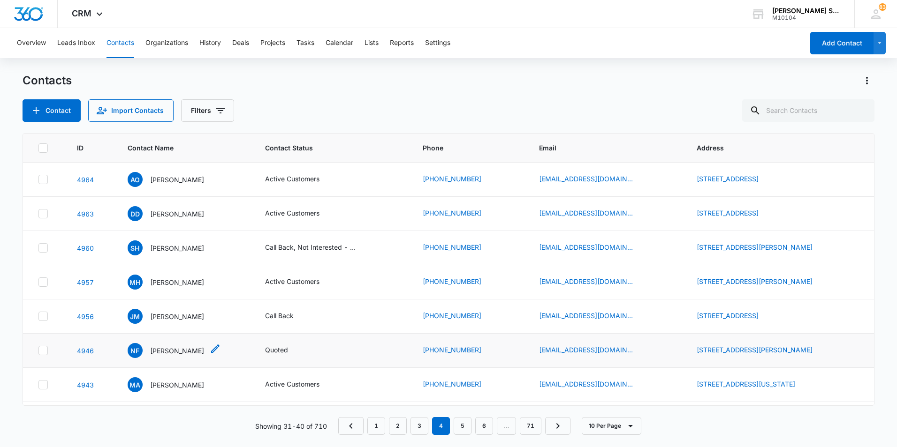
click at [155, 352] on p "Nick Frantz" at bounding box center [177, 351] width 54 height 10
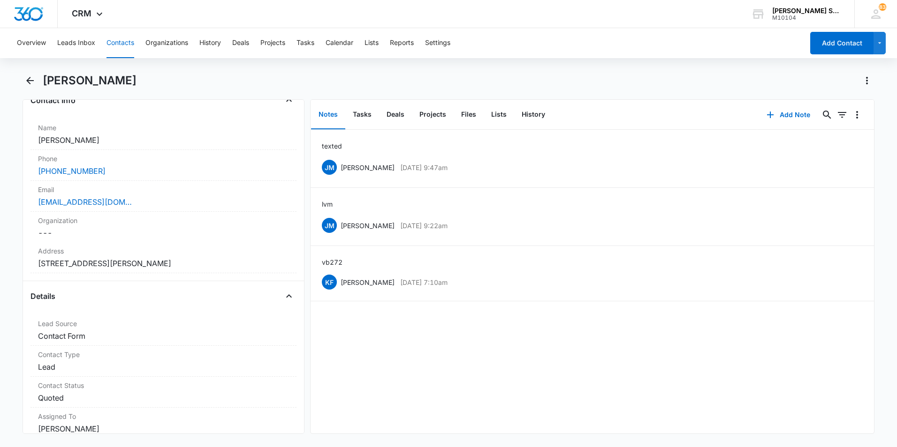
scroll to position [94, 0]
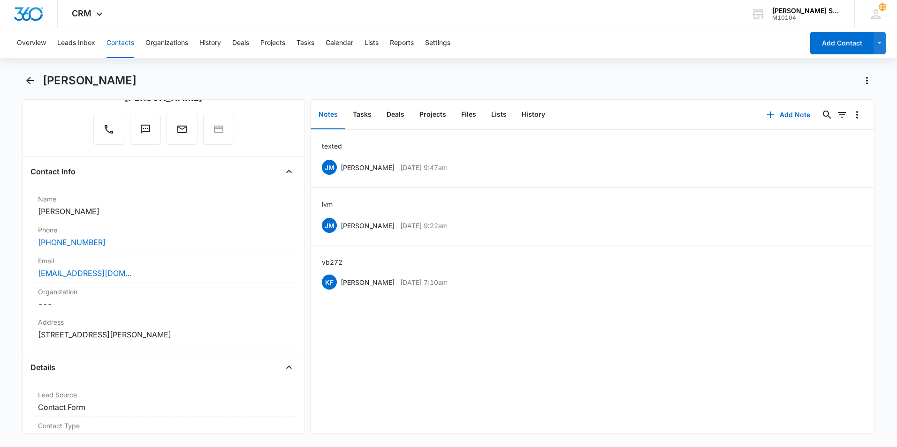
click at [121, 38] on button "Contacts" at bounding box center [120, 43] width 28 height 30
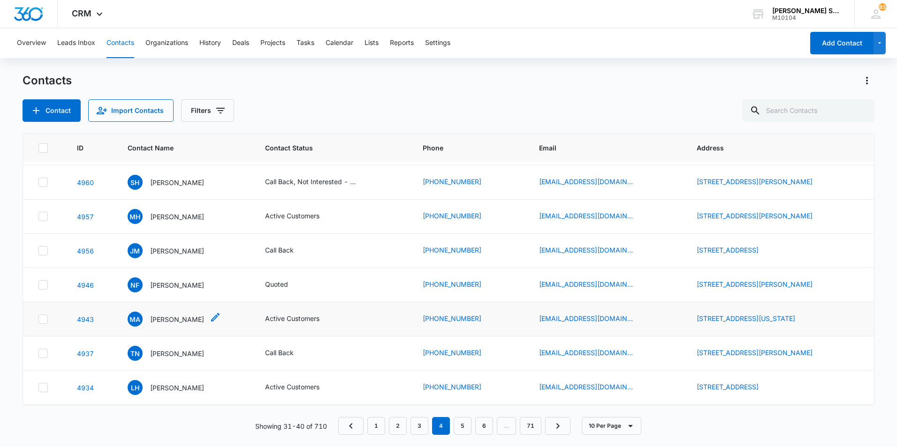
scroll to position [94, 0]
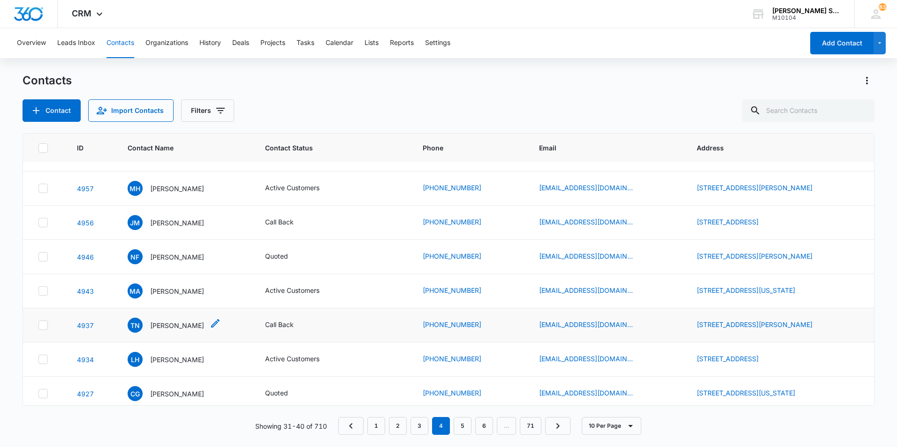
click at [177, 328] on p "Theodore Nchako" at bounding box center [177, 326] width 54 height 10
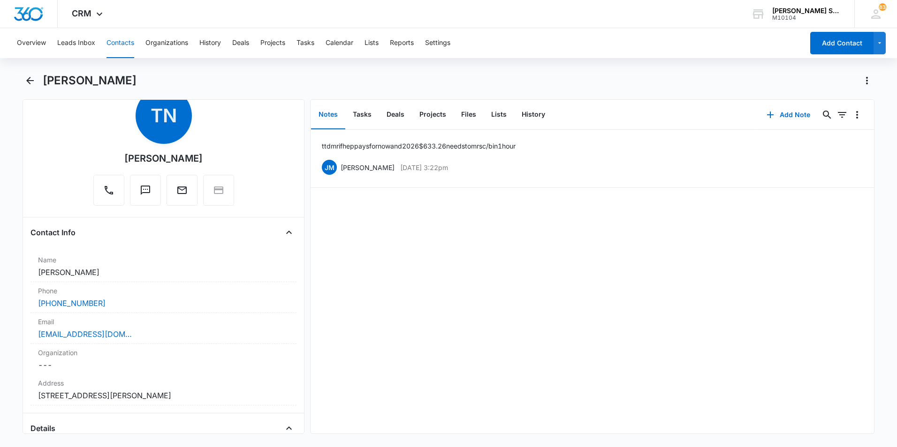
scroll to position [94, 0]
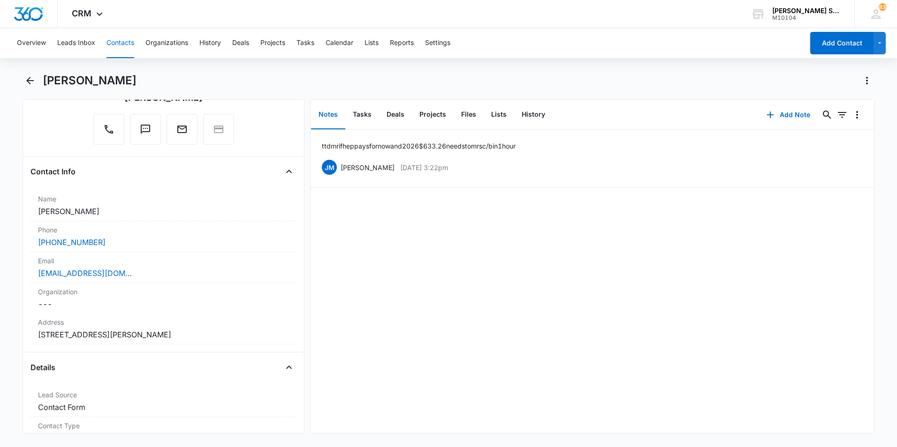
click at [113, 42] on button "Contacts" at bounding box center [120, 43] width 28 height 30
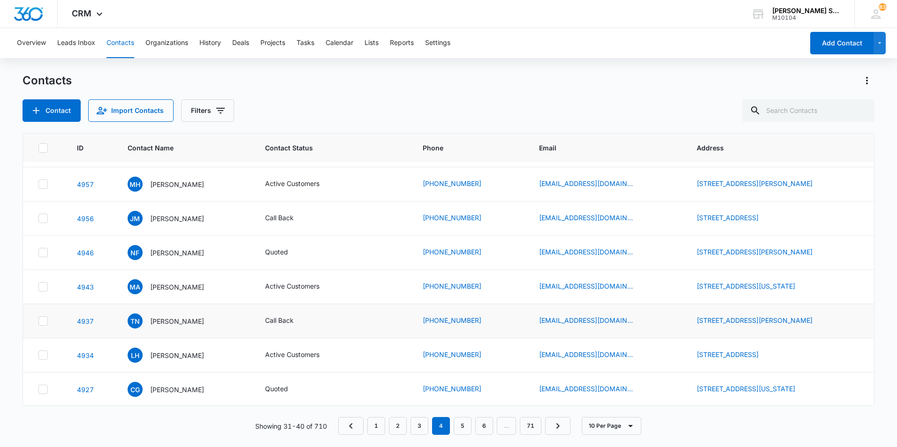
scroll to position [99, 0]
click at [159, 388] on p "Cori Gros" at bounding box center [177, 389] width 54 height 10
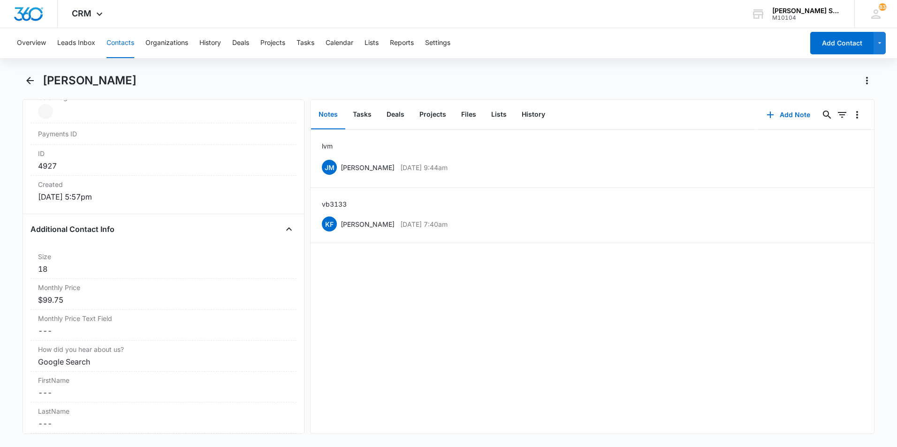
scroll to position [656, 0]
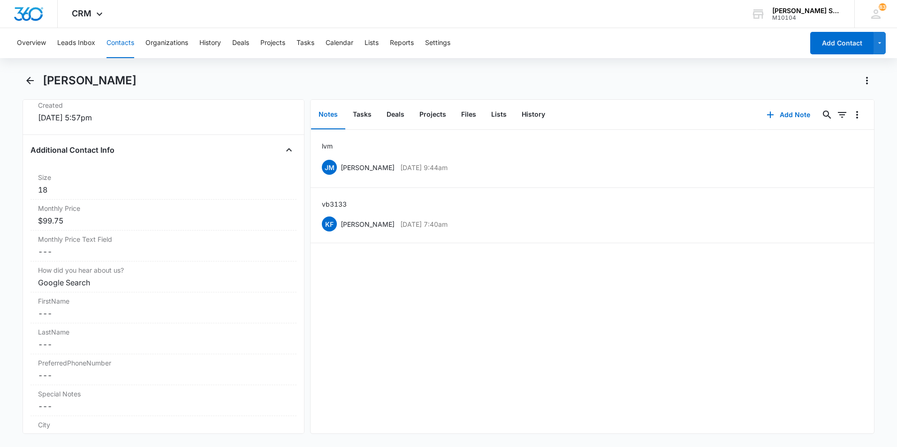
click at [116, 41] on button "Contacts" at bounding box center [120, 43] width 28 height 30
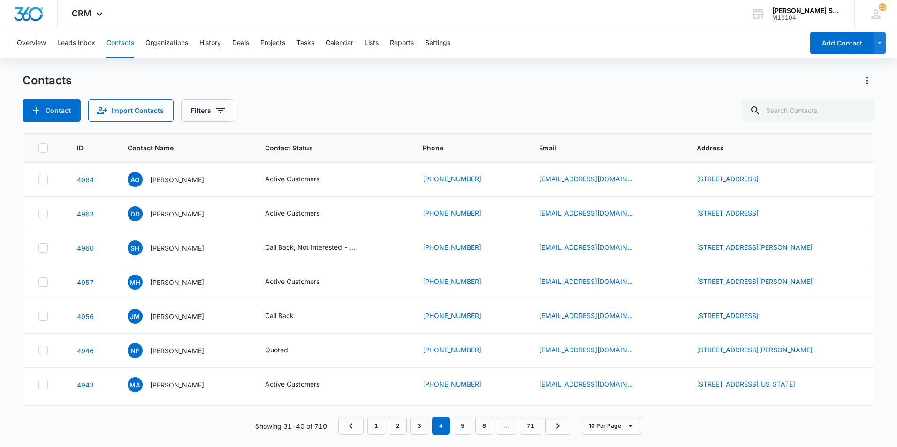
scroll to position [99, 0]
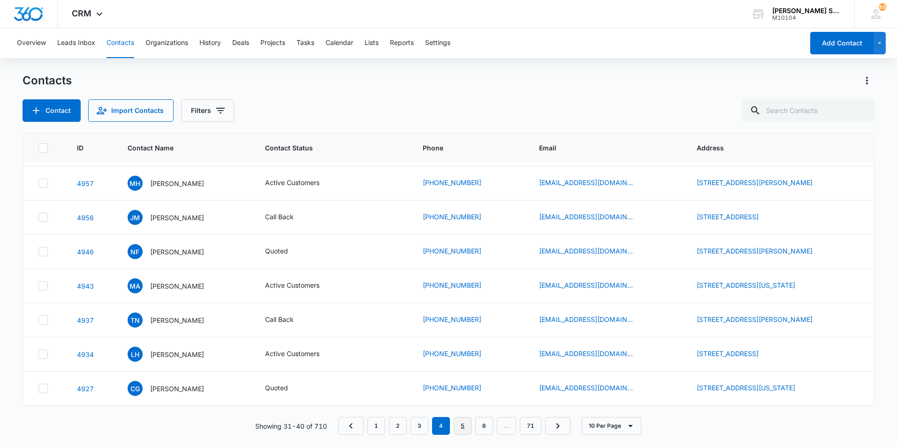
click at [460, 425] on link "5" at bounding box center [462, 426] width 18 height 18
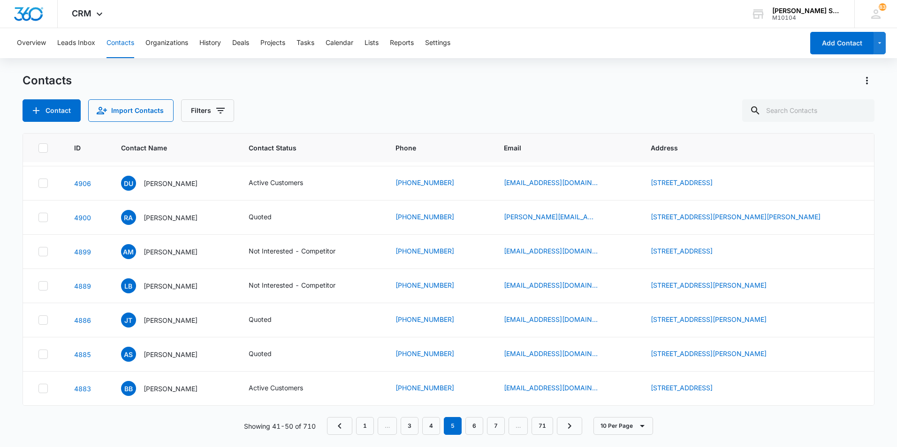
scroll to position [0, 0]
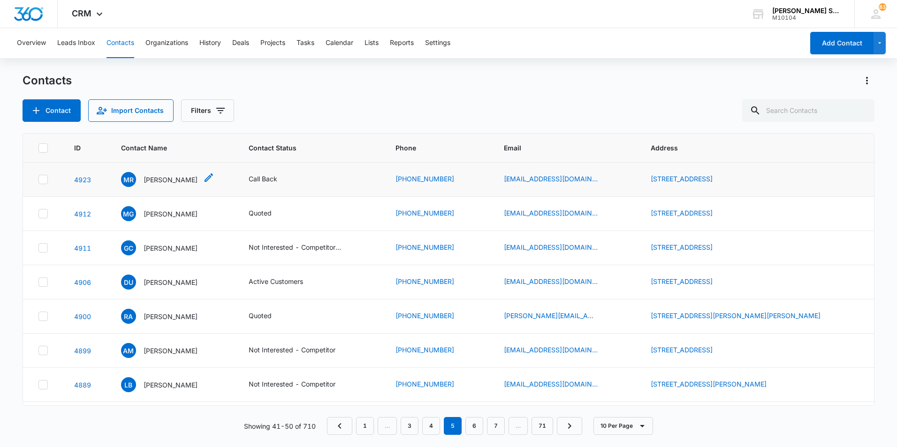
click at [181, 181] on p "Michael Riccardini" at bounding box center [170, 180] width 54 height 10
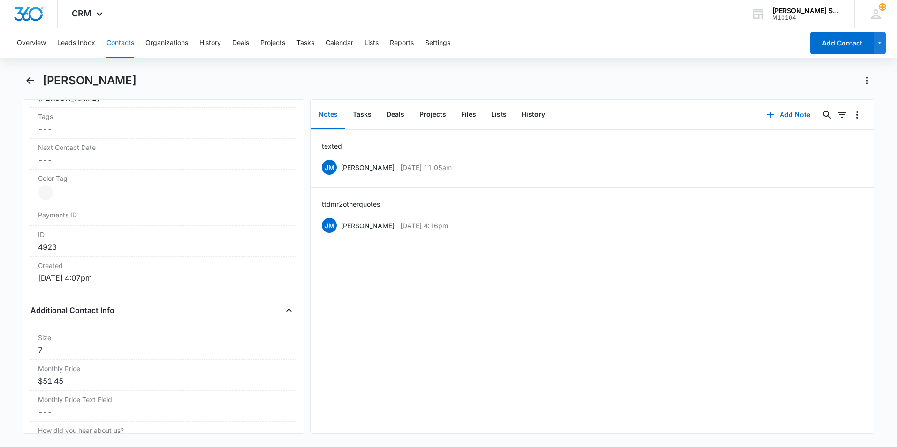
scroll to position [516, 0]
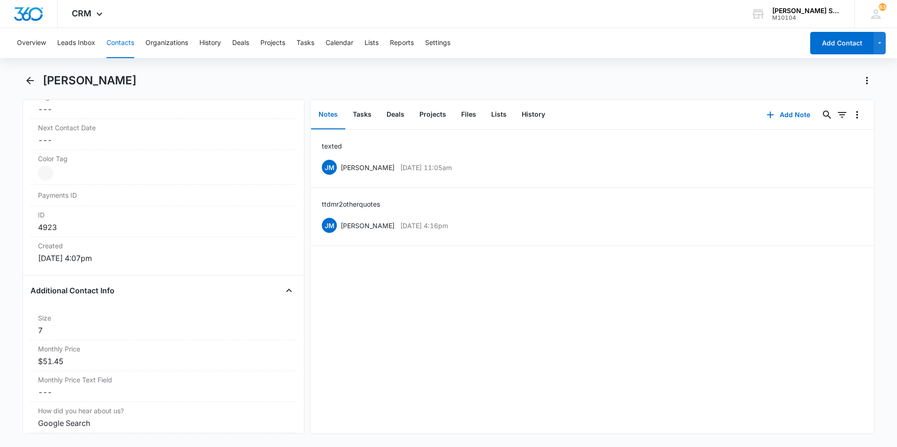
click at [115, 42] on button "Contacts" at bounding box center [120, 43] width 28 height 30
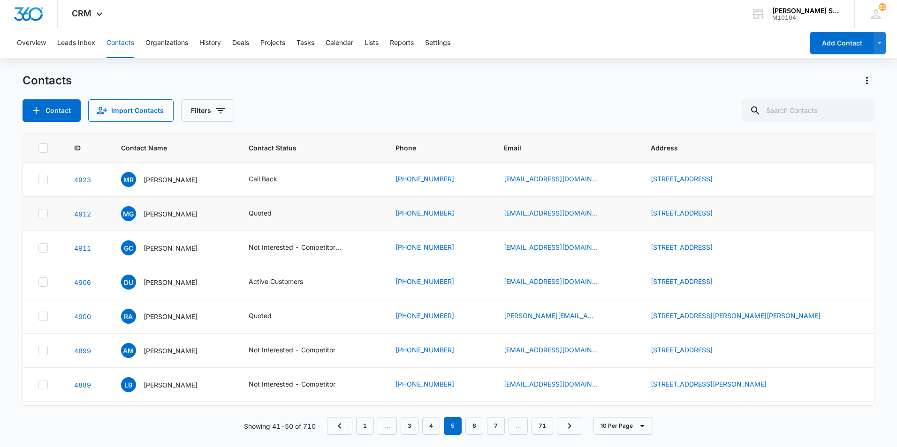
click at [173, 224] on td "MG Michelle Gibbs" at bounding box center [174, 214] width 128 height 34
click at [169, 211] on p "Michelle Gibbs" at bounding box center [170, 214] width 54 height 10
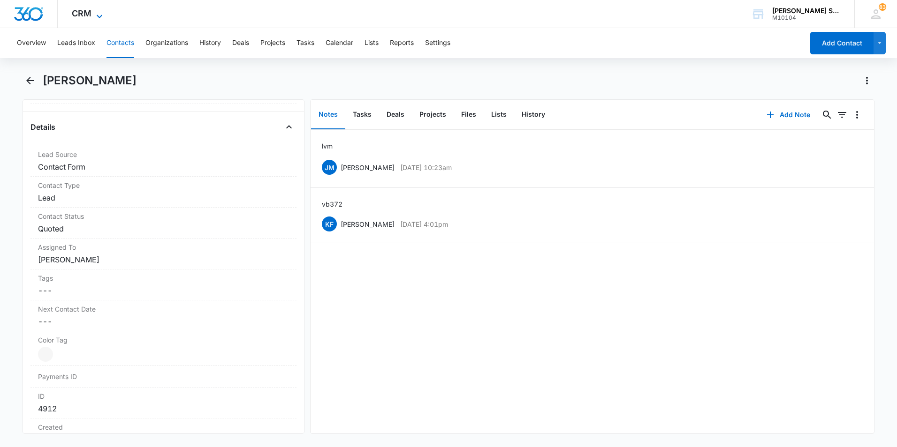
scroll to position [281, 0]
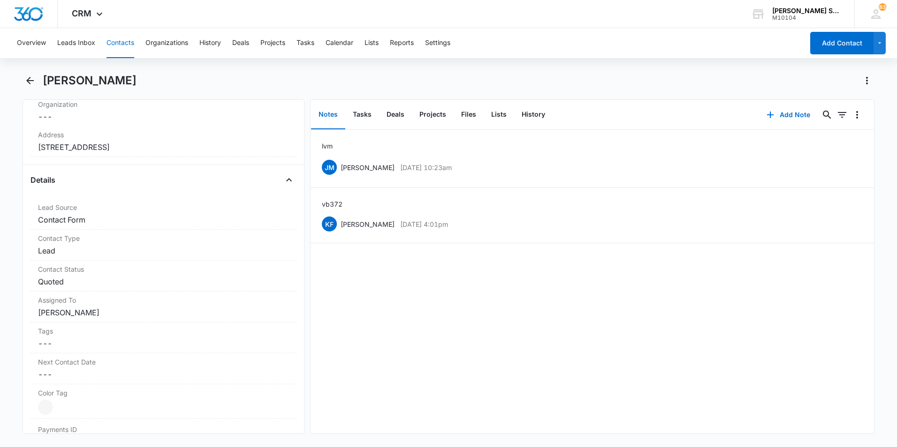
click at [114, 43] on button "Contacts" at bounding box center [120, 43] width 28 height 30
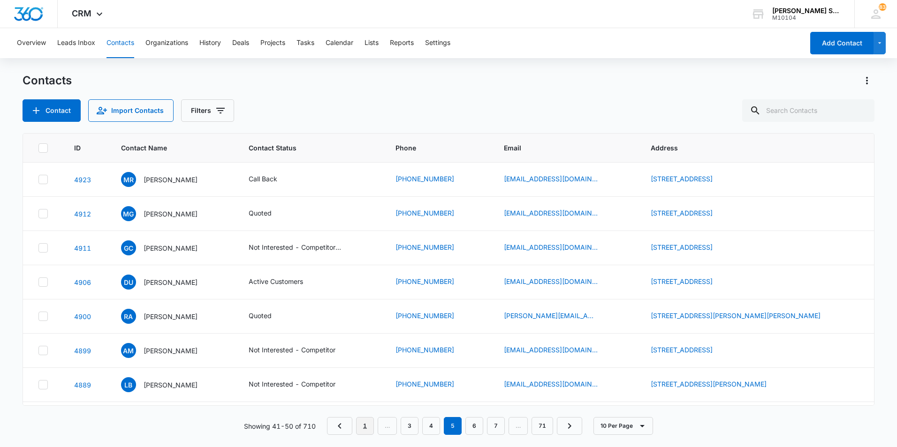
click at [367, 422] on link "1" at bounding box center [365, 426] width 18 height 18
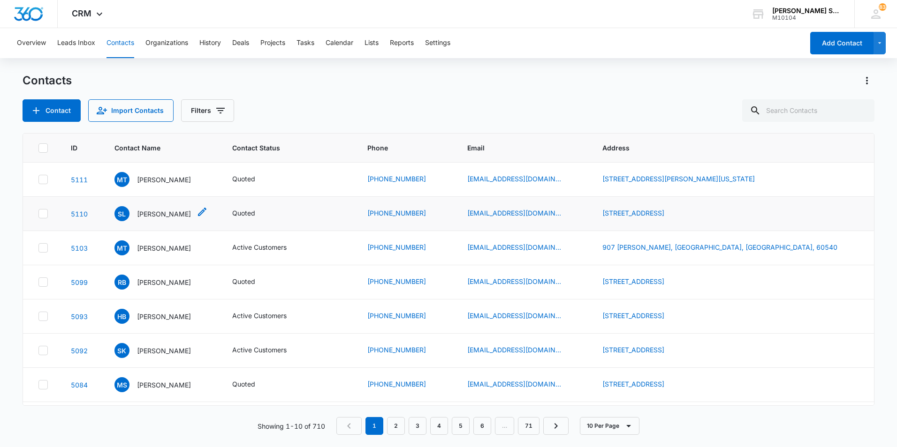
click at [162, 214] on p "[PERSON_NAME]" at bounding box center [164, 214] width 54 height 10
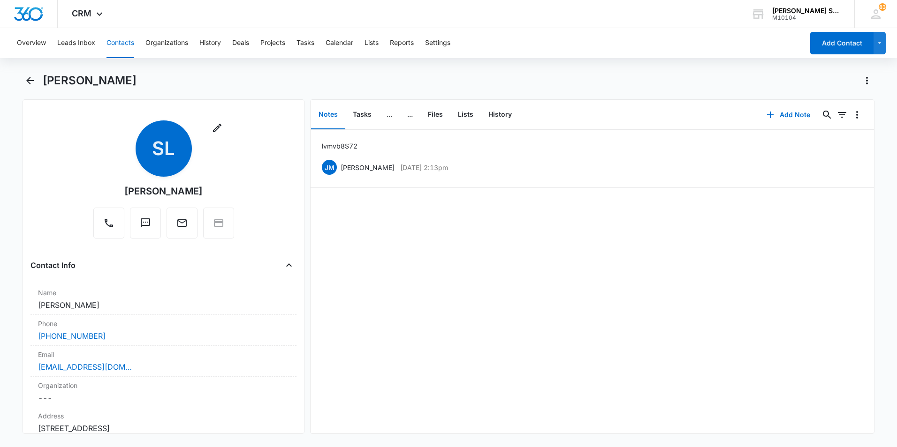
click at [128, 40] on button "Contacts" at bounding box center [120, 43] width 28 height 30
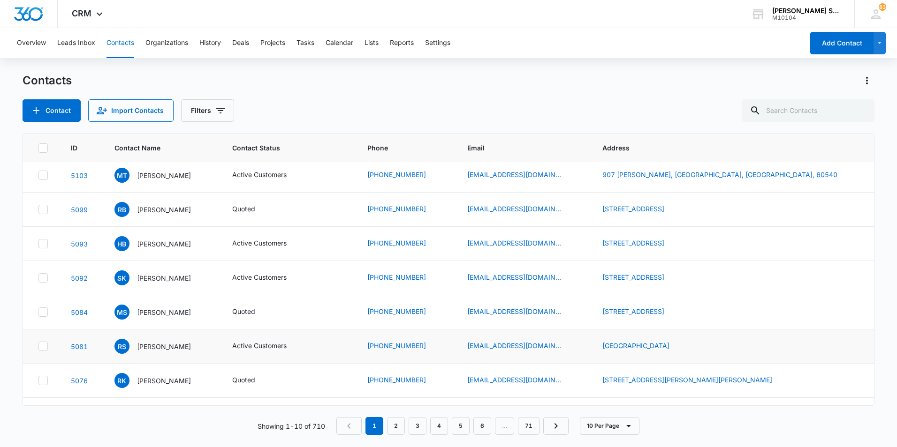
scroll to position [94, 0]
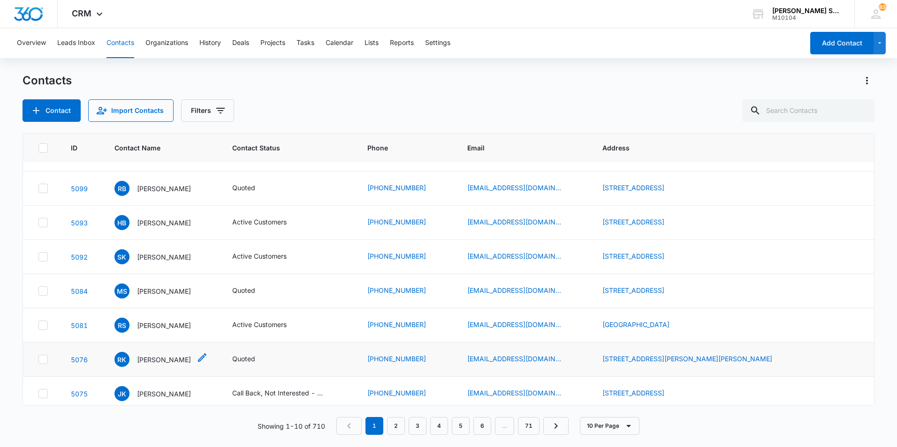
click at [174, 364] on p "[PERSON_NAME]" at bounding box center [164, 360] width 54 height 10
